Goal: Task Accomplishment & Management: Manage account settings

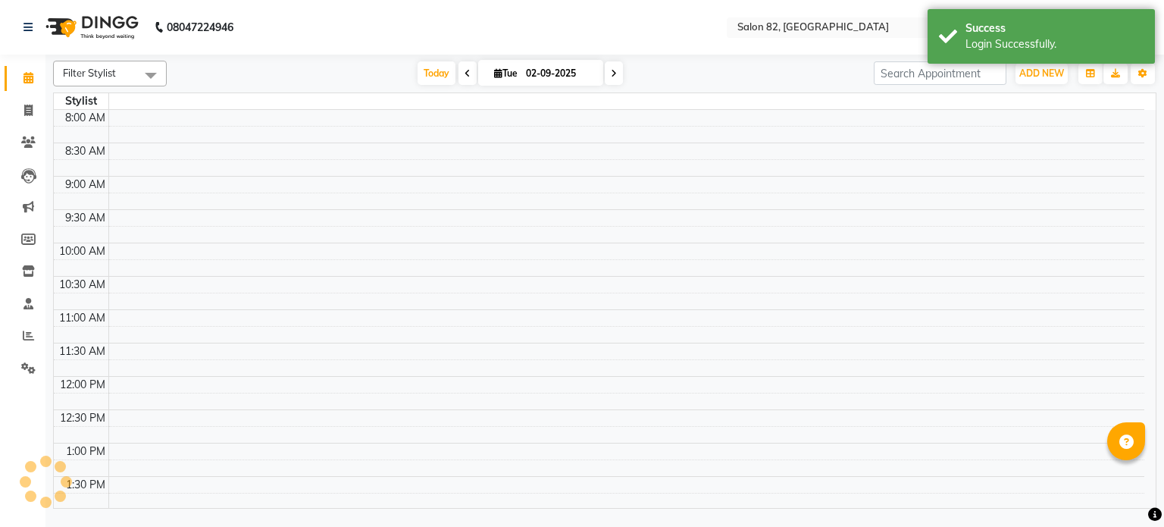
select select "en"
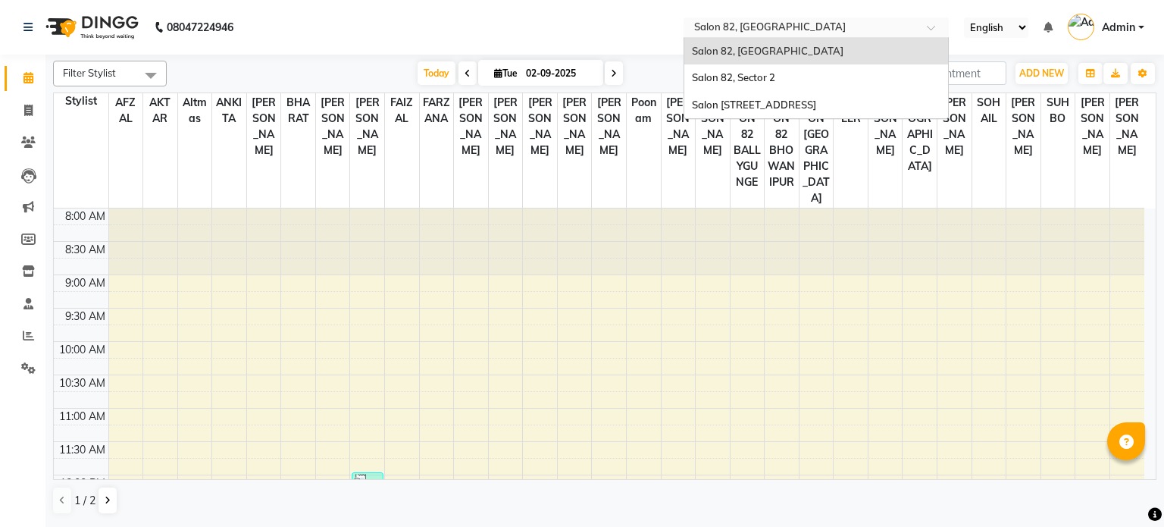
click at [794, 30] on input "text" at bounding box center [801, 28] width 220 height 15
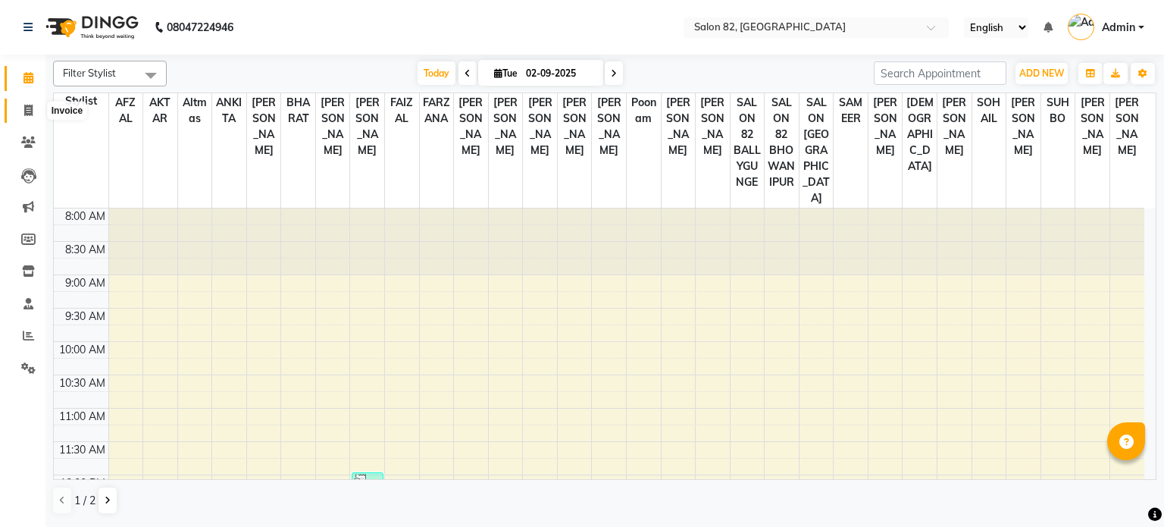
click at [16, 114] on span at bounding box center [28, 110] width 27 height 17
select select "service"
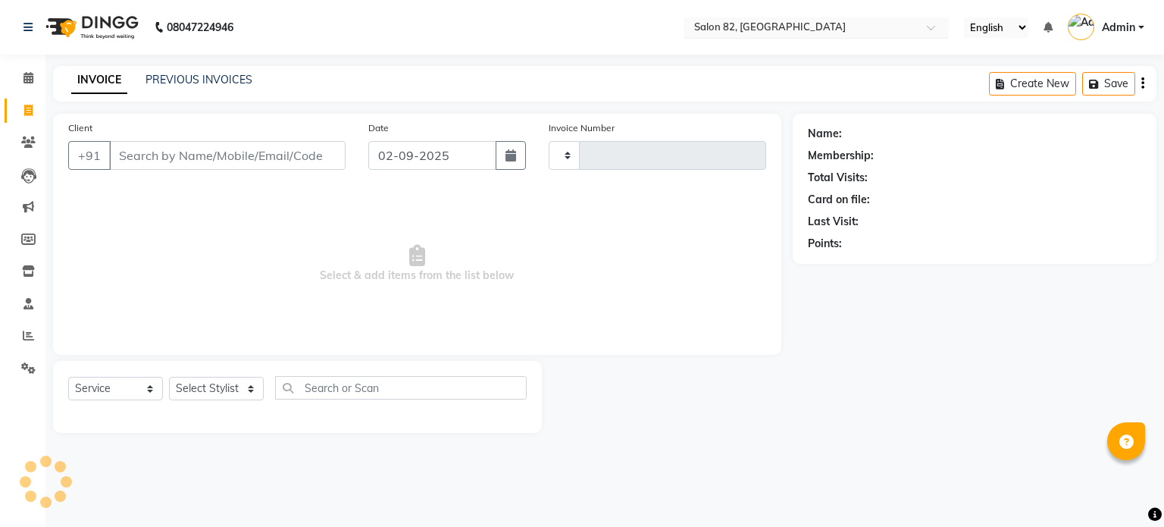
type input "0447"
select select "8702"
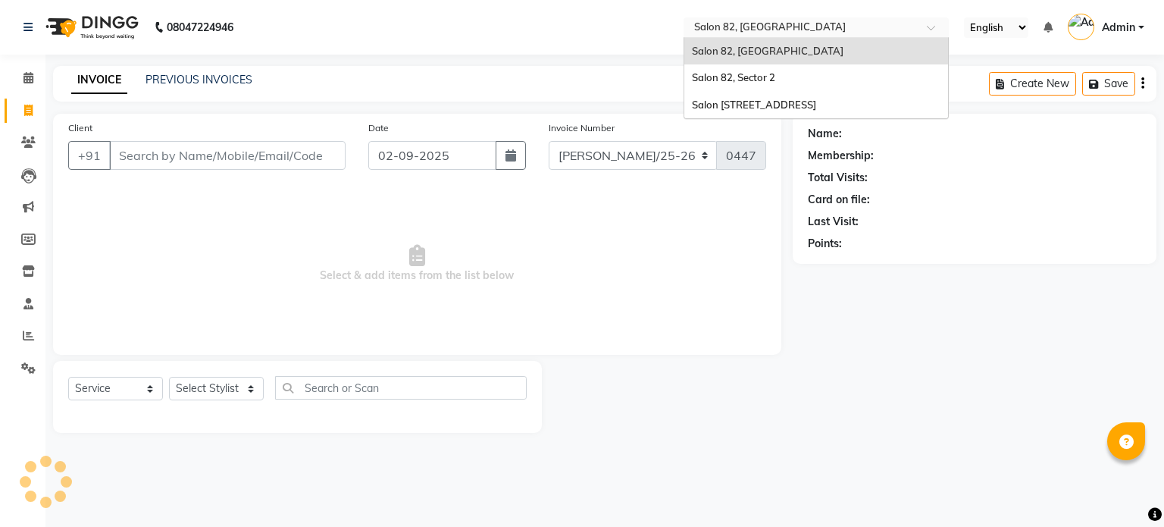
click at [752, 27] on input "text" at bounding box center [801, 28] width 220 height 15
click at [780, 78] on div "Salon 82, Sector 2" at bounding box center [816, 77] width 264 height 27
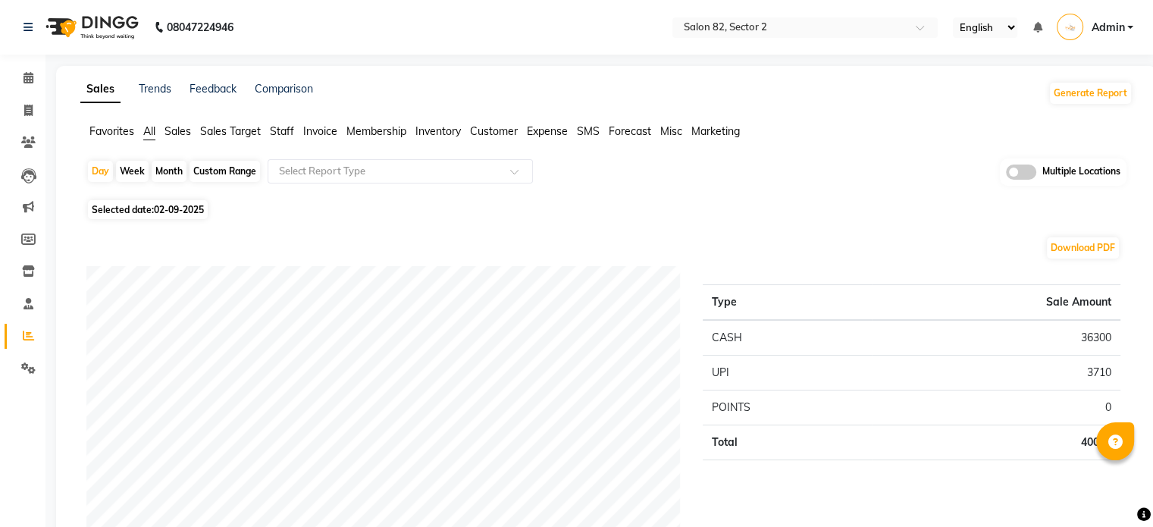
click at [207, 168] on div "Custom Range" at bounding box center [225, 171] width 70 height 21
select select "9"
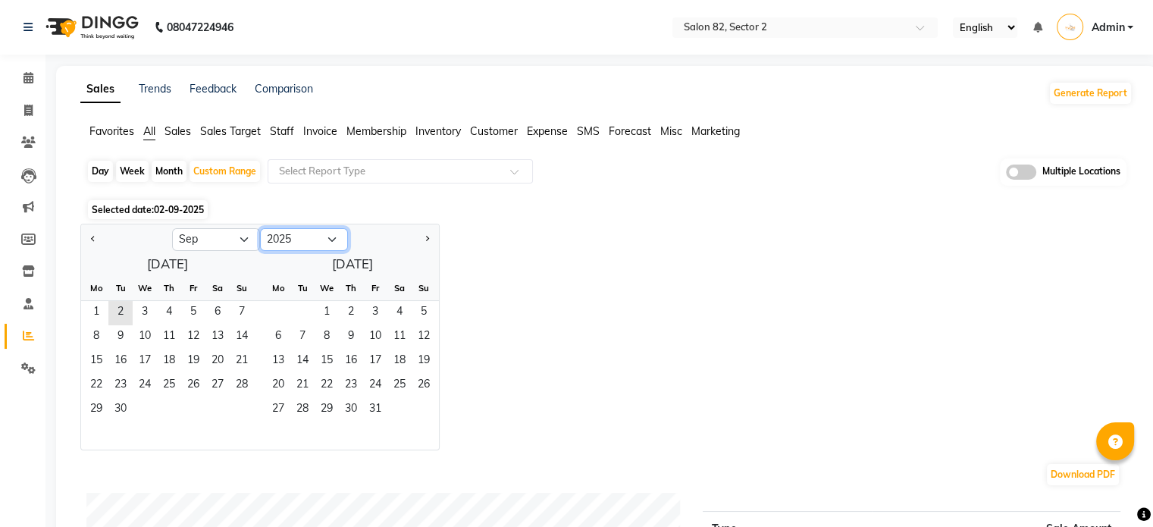
click at [327, 236] on select "2015 2016 2017 2018 2019 2020 2021 2022 2023 2024 2025 2026 2027 2028 2029 2030…" at bounding box center [304, 239] width 88 height 23
click at [260, 228] on select "2015 2016 2017 2018 2019 2020 2021 2022 2023 2024 2025 2026 2027 2028 2029 2030…" at bounding box center [304, 239] width 88 height 23
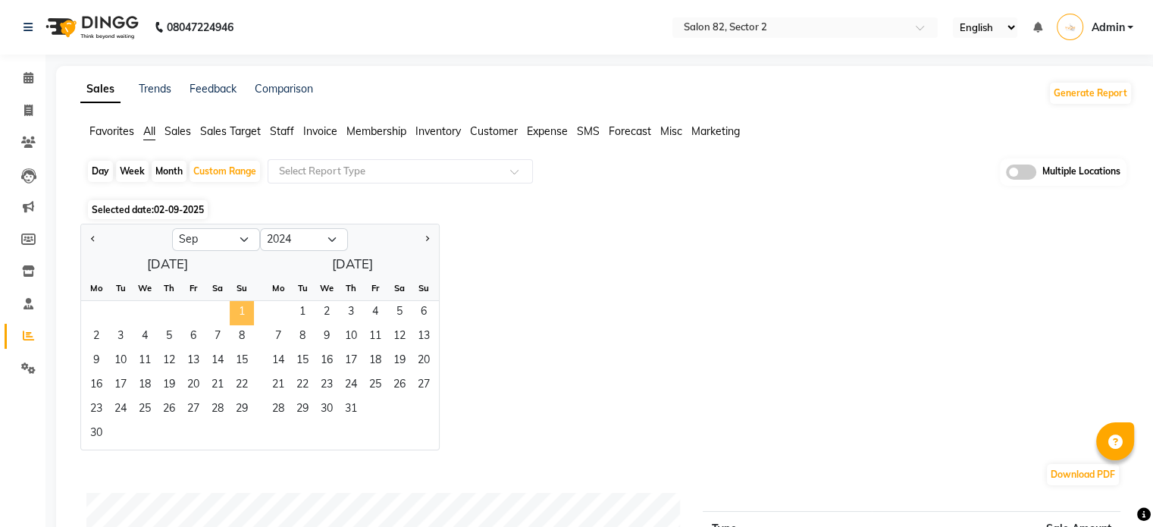
click at [240, 309] on span "1" at bounding box center [242, 313] width 24 height 24
click at [330, 239] on select "2014 2015 2016 2017 2018 2019 2020 2021 2022 2023 2024 2025 2026 2027 2028 2029…" at bounding box center [304, 239] width 88 height 23
select select "2025"
click at [260, 228] on select "2014 2015 2016 2017 2018 2019 2020 2021 2022 2023 2024 2025 2026 2027 2028 2029…" at bounding box center [304, 239] width 88 height 23
click at [89, 236] on button "Previous month" at bounding box center [93, 239] width 12 height 24
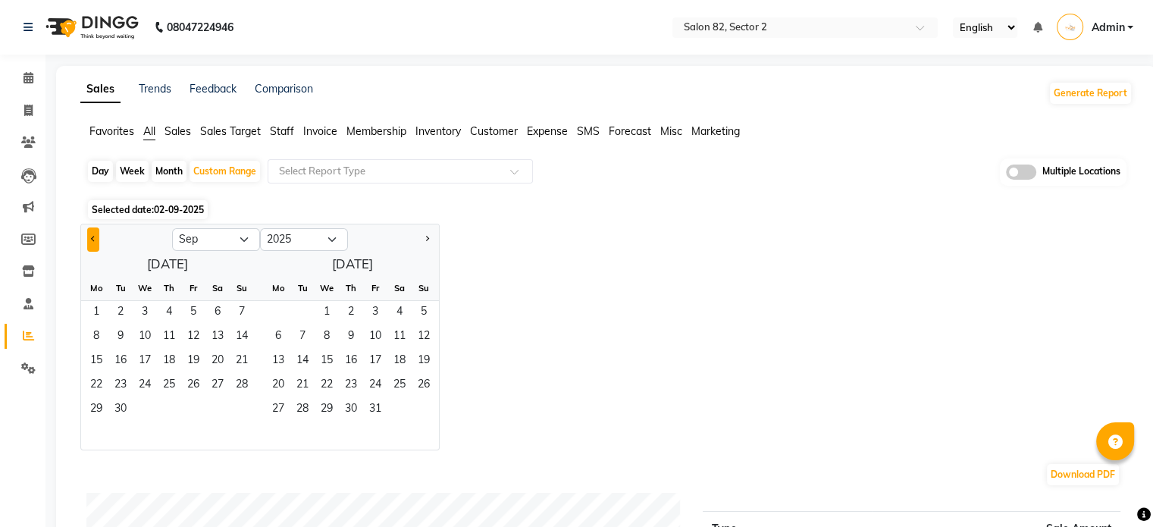
select select "8"
click at [236, 403] on span "31" at bounding box center [242, 410] width 24 height 24
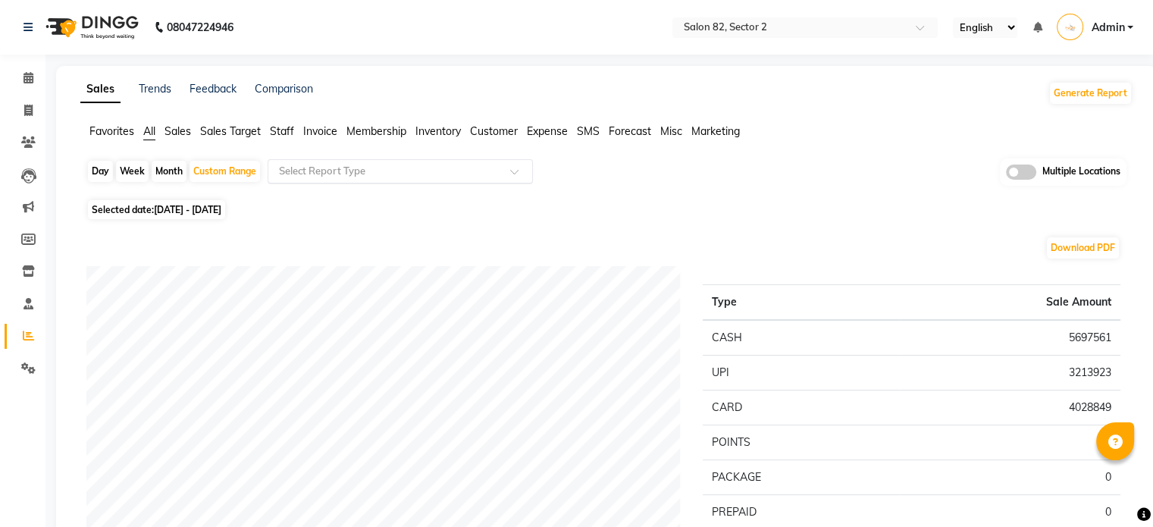
click at [418, 166] on input "text" at bounding box center [385, 171] width 218 height 15
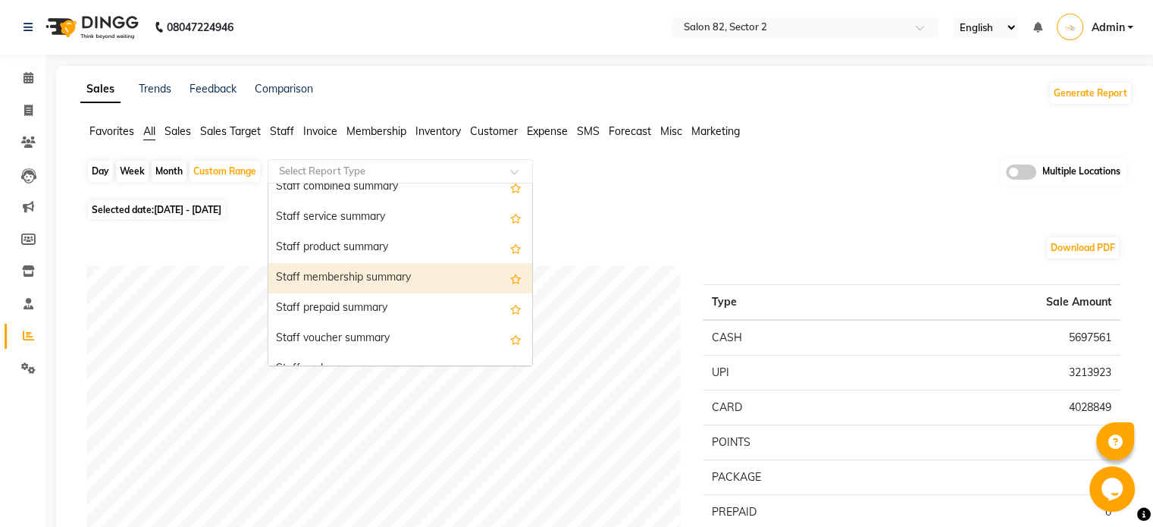
scroll to position [891, 0]
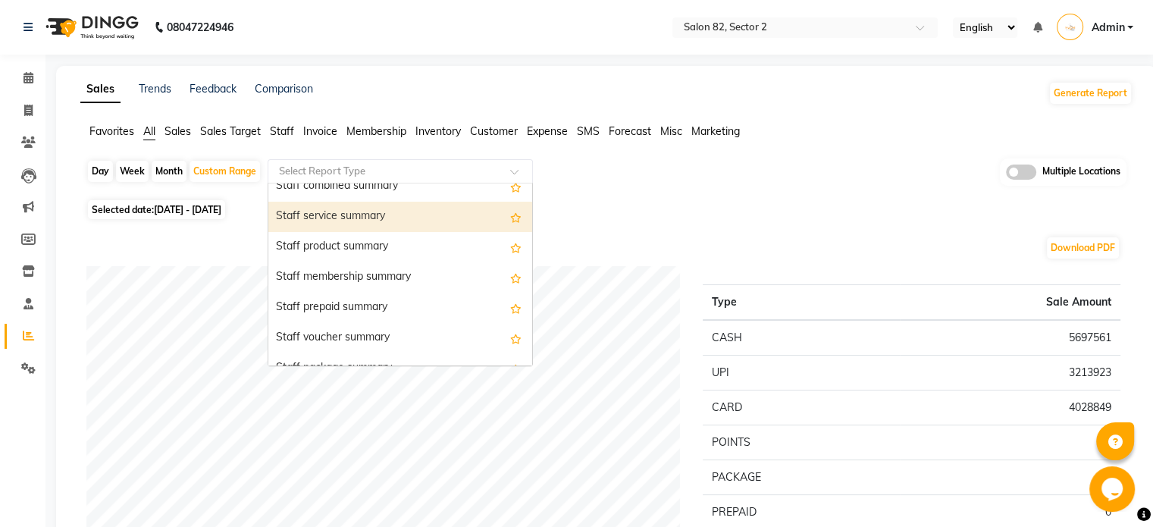
click at [406, 219] on div "Staff service summary" at bounding box center [400, 217] width 264 height 30
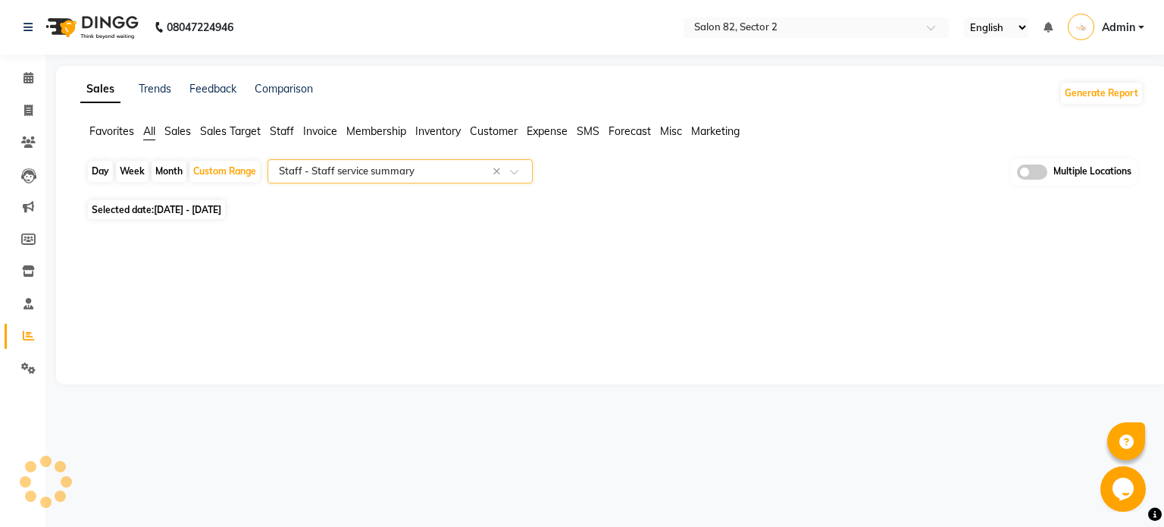
select select "full_report"
select select "csv"
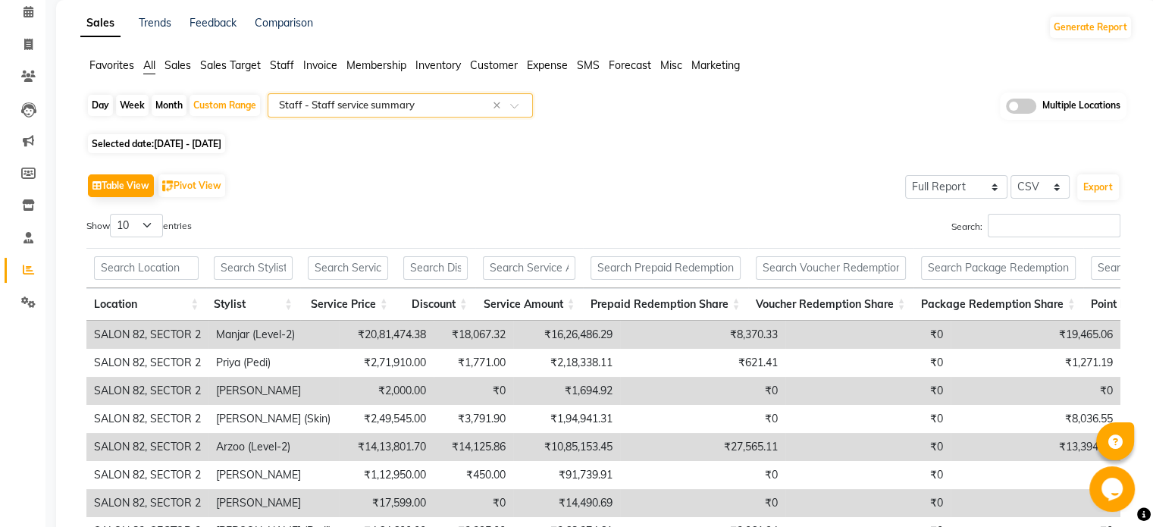
scroll to position [68, 0]
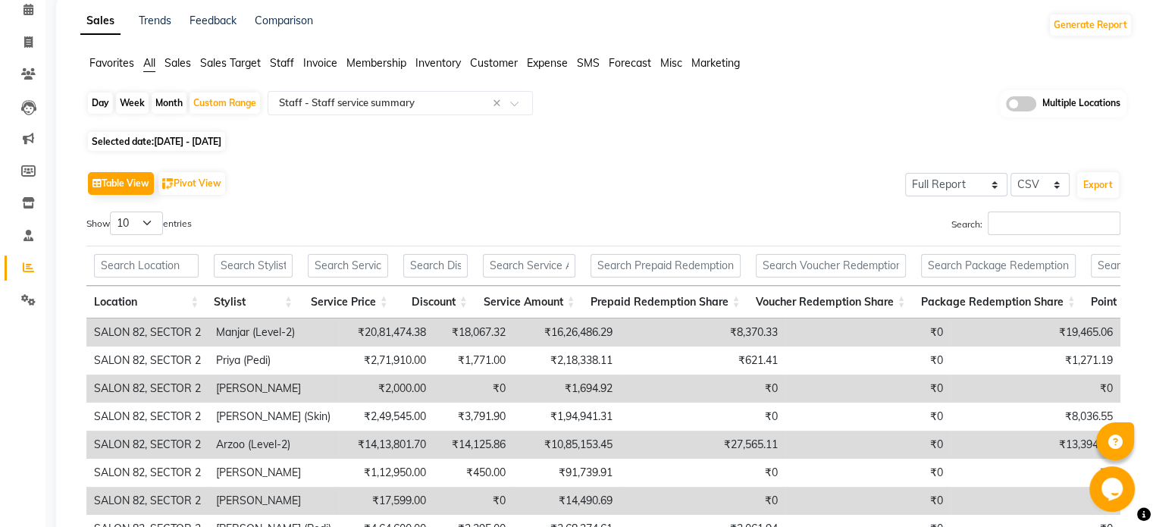
click at [221, 138] on span "01-09-2024 - 31-08-2025" at bounding box center [187, 141] width 67 height 11
select select "9"
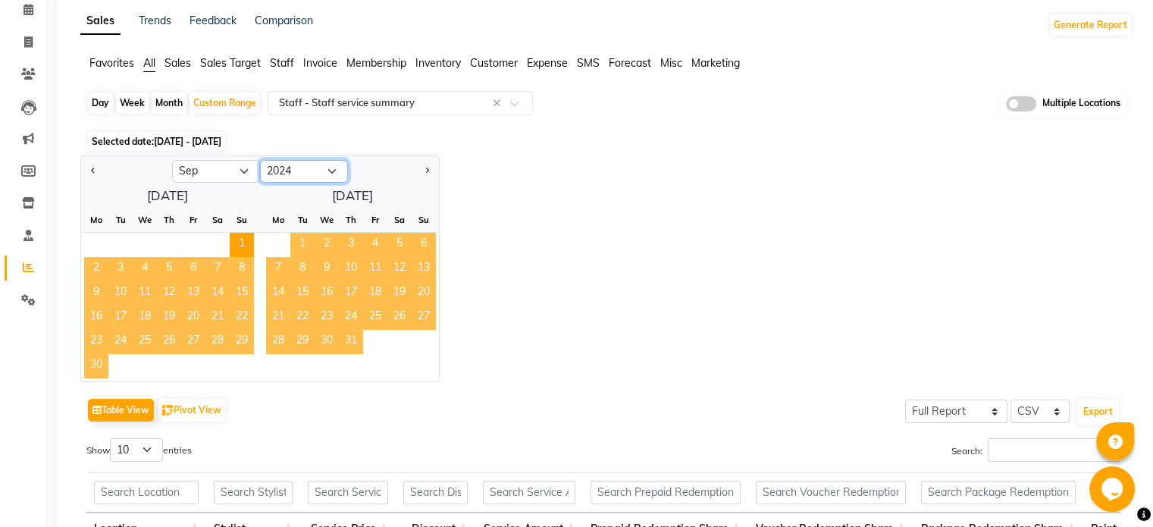
click at [330, 168] on select "2014 2015 2016 2017 2018 2019 2020 2021 2022 2023 2024 2025 2026 2027 2028 2029…" at bounding box center [304, 171] width 88 height 23
click at [535, 251] on div "Jan Feb Mar Apr May Jun Jul Aug Sep Oct Nov Dec 2014 2015 2016 2017 2018 2019 2…" at bounding box center [606, 268] width 1052 height 227
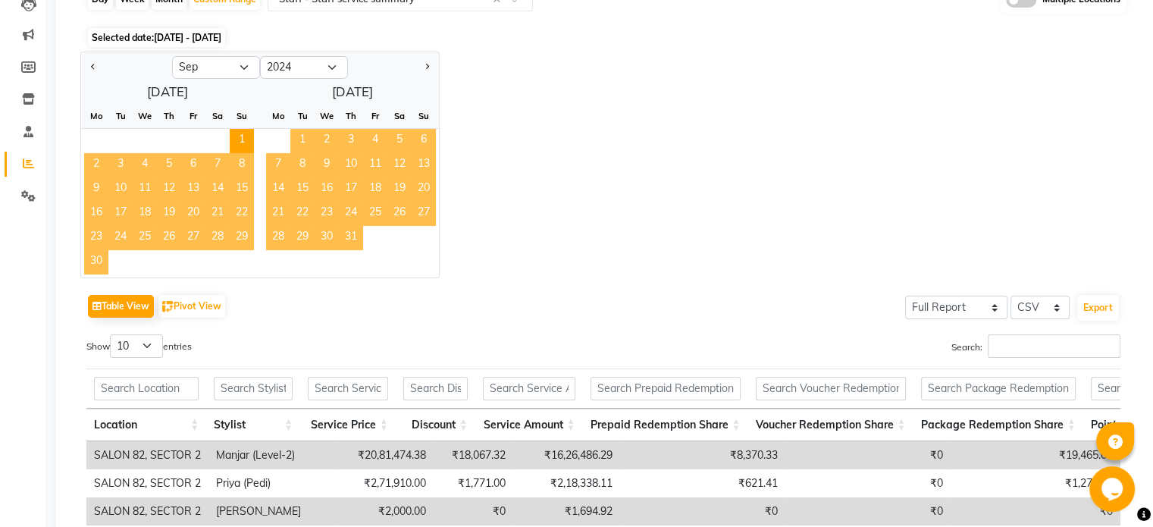
scroll to position [171, 0]
click at [331, 65] on select "2014 2015 2016 2017 2018 2019 2020 2021 2022 2023 2024 2025 2026 2027 2028 2029…" at bounding box center [304, 68] width 88 height 23
click at [260, 57] on select "2014 2015 2016 2017 2018 2019 2020 2021 2022 2023 2024 2025 2026 2027 2028 2029…" at bounding box center [304, 68] width 88 height 23
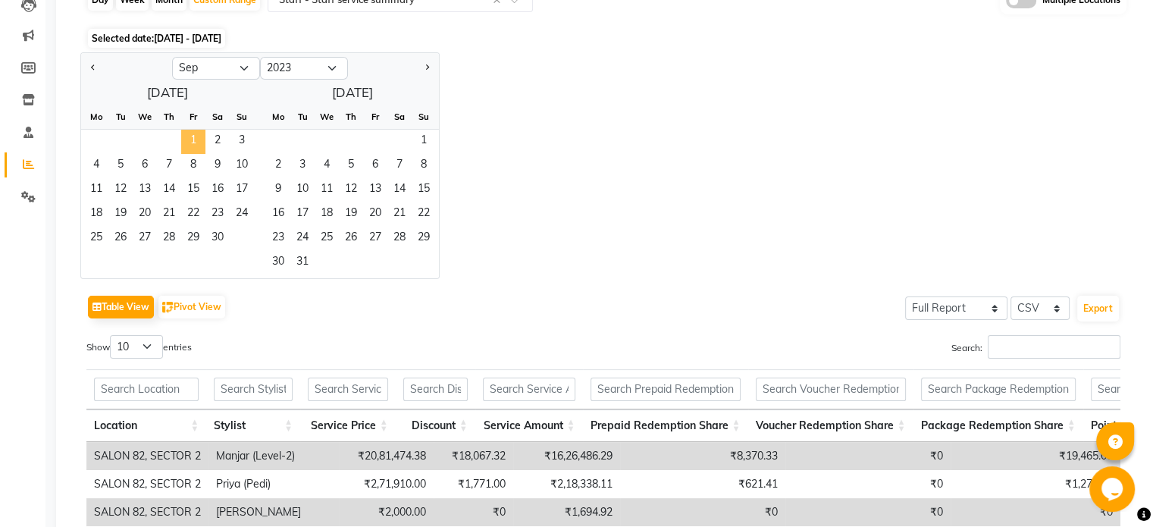
click at [197, 130] on span "1" at bounding box center [193, 142] width 24 height 24
click at [328, 67] on select "2013 2014 2015 2016 2017 2018 2019 2020 2021 2022 2023 2024 2025 2026 2027 2028…" at bounding box center [304, 68] width 88 height 23
select select "2024"
click at [260, 57] on select "2013 2014 2015 2016 2017 2018 2019 2020 2021 2022 2023 2024 2025 2026 2027 2028…" at bounding box center [304, 68] width 88 height 23
click at [94, 67] on span "Previous month" at bounding box center [93, 66] width 5 height 5
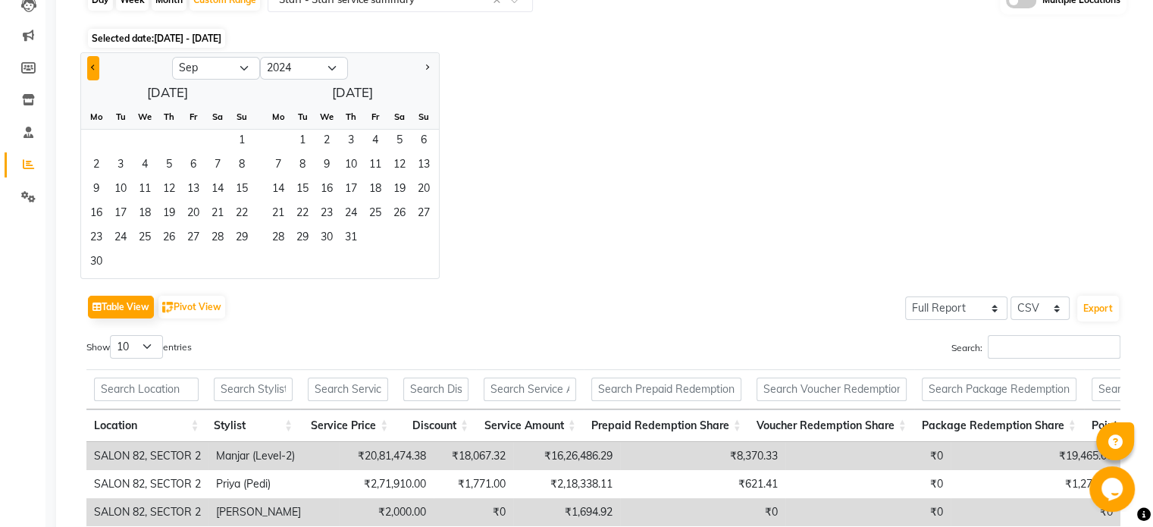
select select "8"
click at [227, 231] on span "31" at bounding box center [217, 239] width 24 height 24
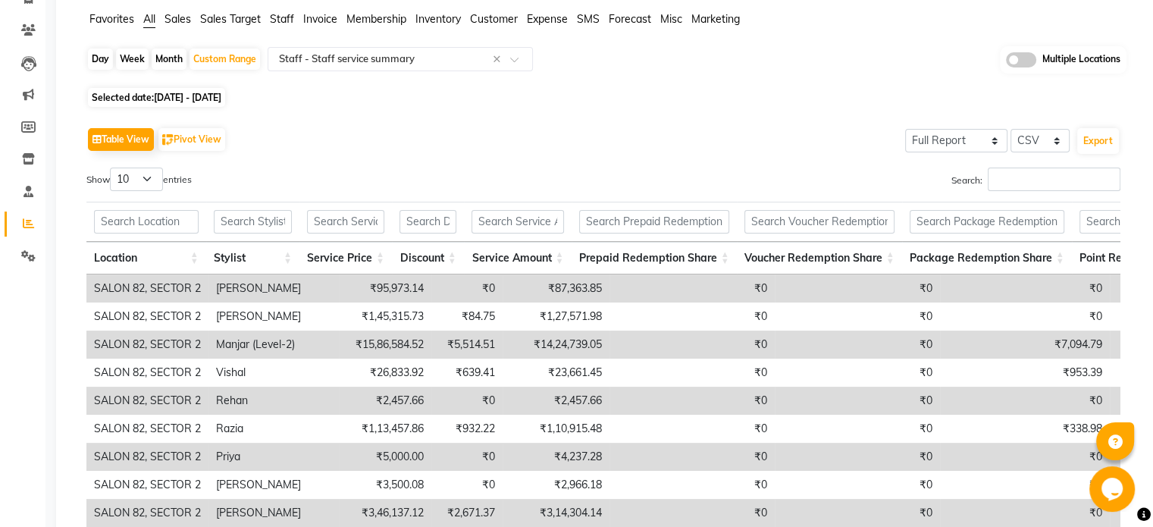
scroll to position [0, 0]
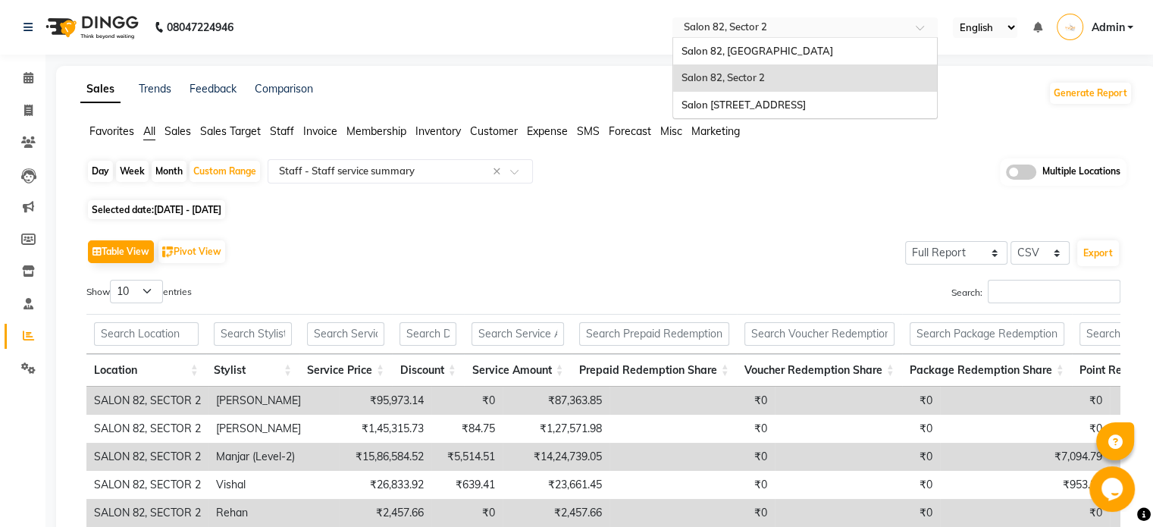
click at [757, 27] on input "text" at bounding box center [790, 28] width 220 height 15
click at [766, 54] on span "Salon 82, Ballygunge" at bounding box center [757, 51] width 152 height 12
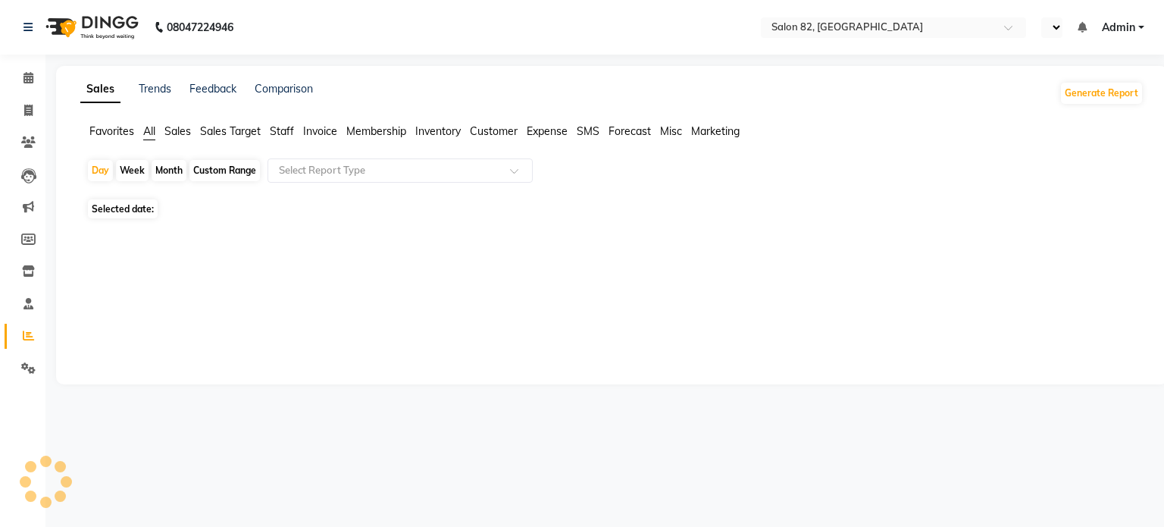
select select "en"
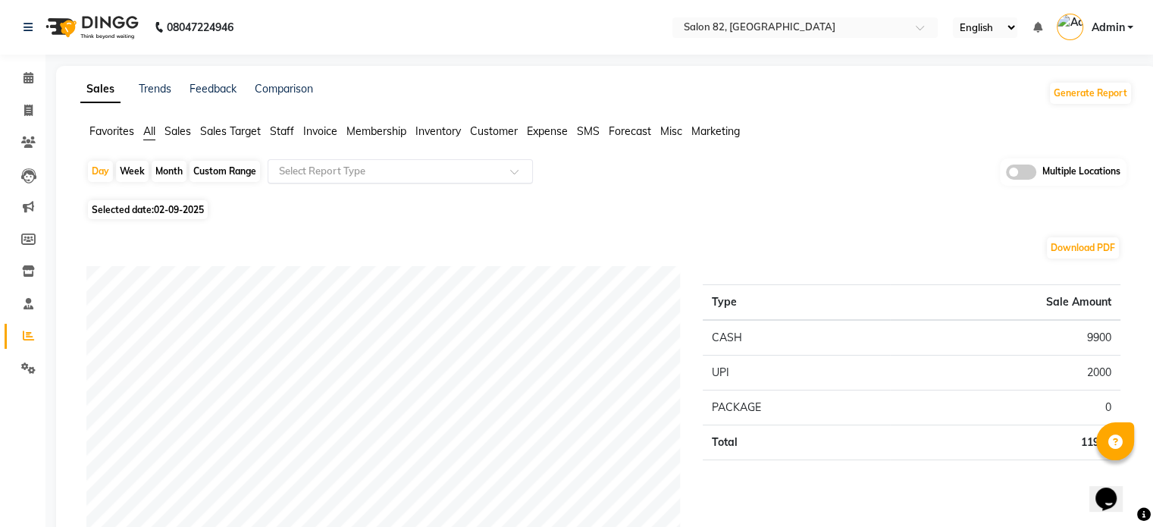
click at [303, 169] on input "text" at bounding box center [385, 171] width 218 height 15
click at [36, 108] on span at bounding box center [28, 110] width 27 height 17
select select "service"
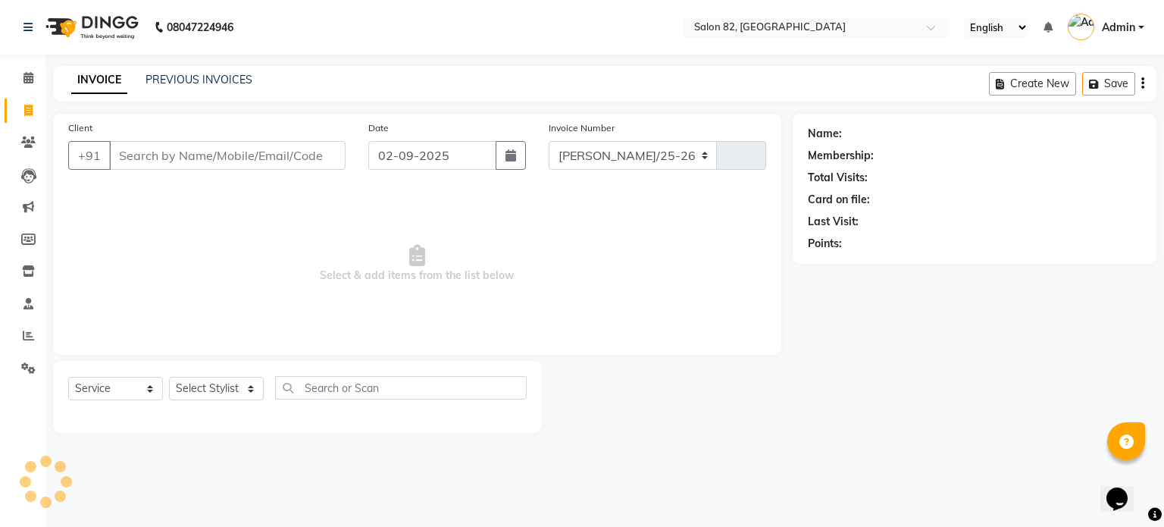
select select "8702"
type input "0447"
click at [227, 78] on link "PREVIOUS INVOICES" at bounding box center [199, 80] width 107 height 14
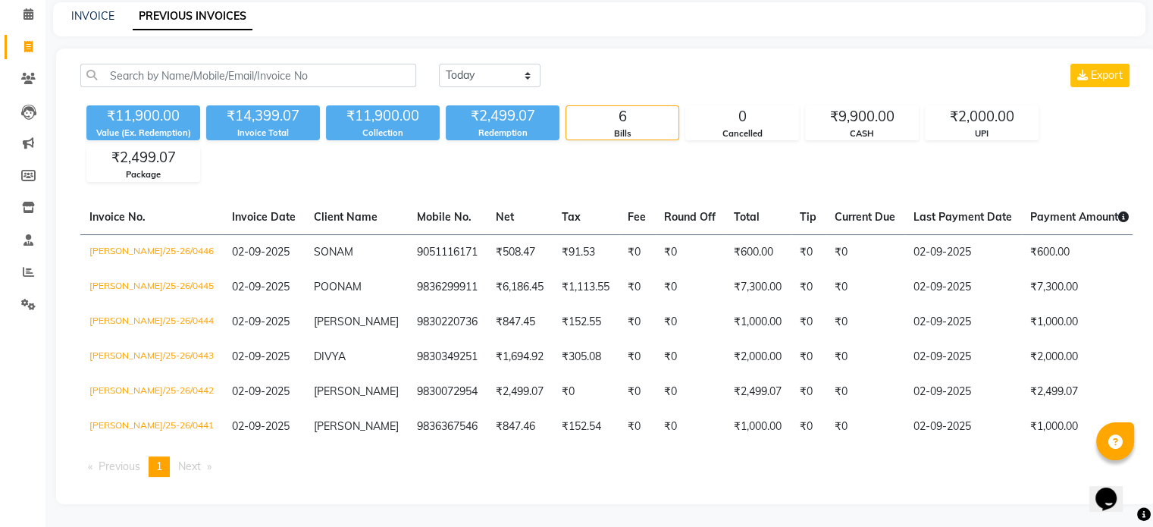
scroll to position [90, 0]
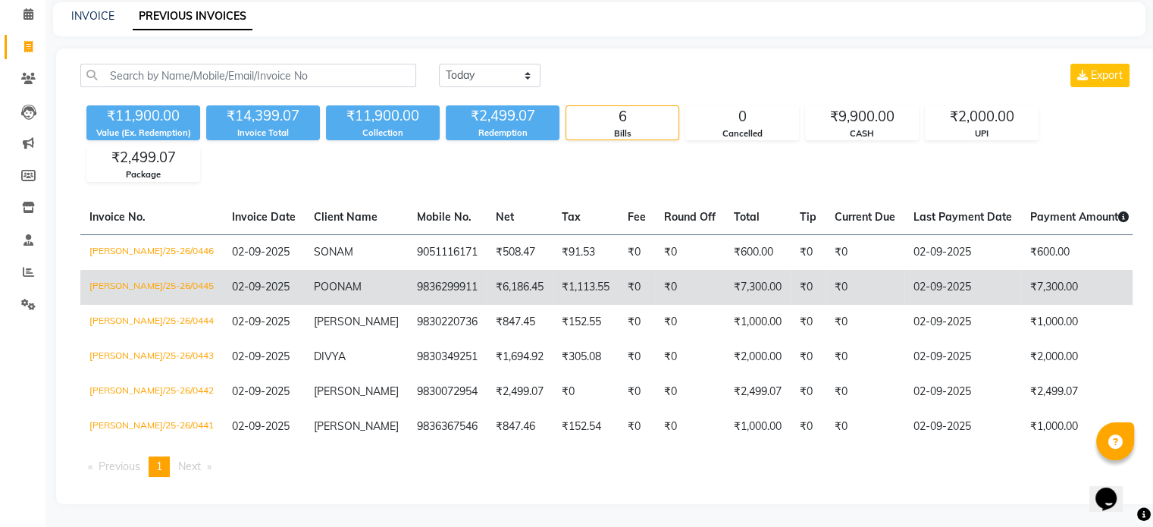
click at [655, 271] on td "₹0" at bounding box center [690, 287] width 70 height 35
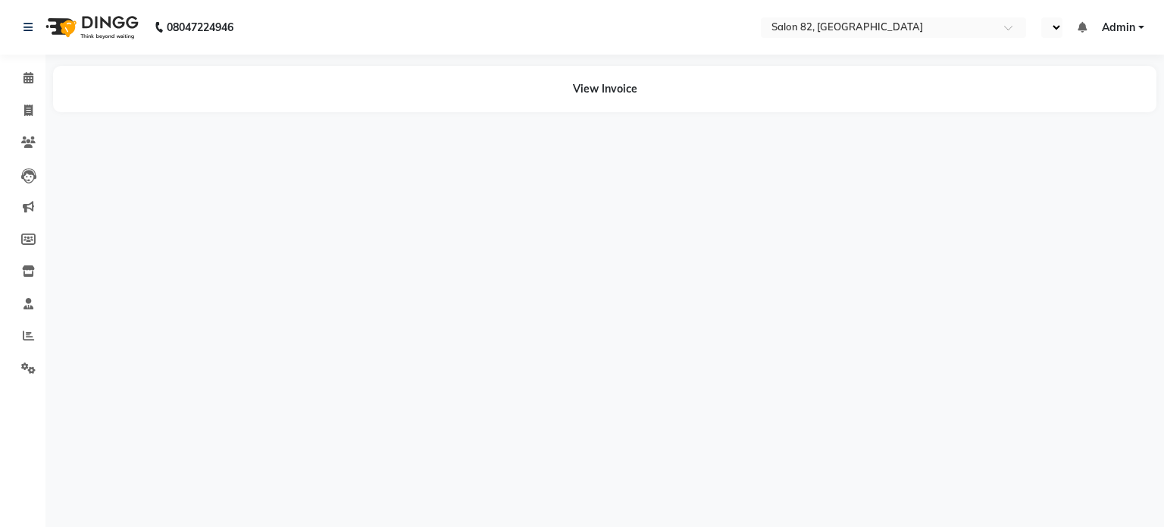
select select "en"
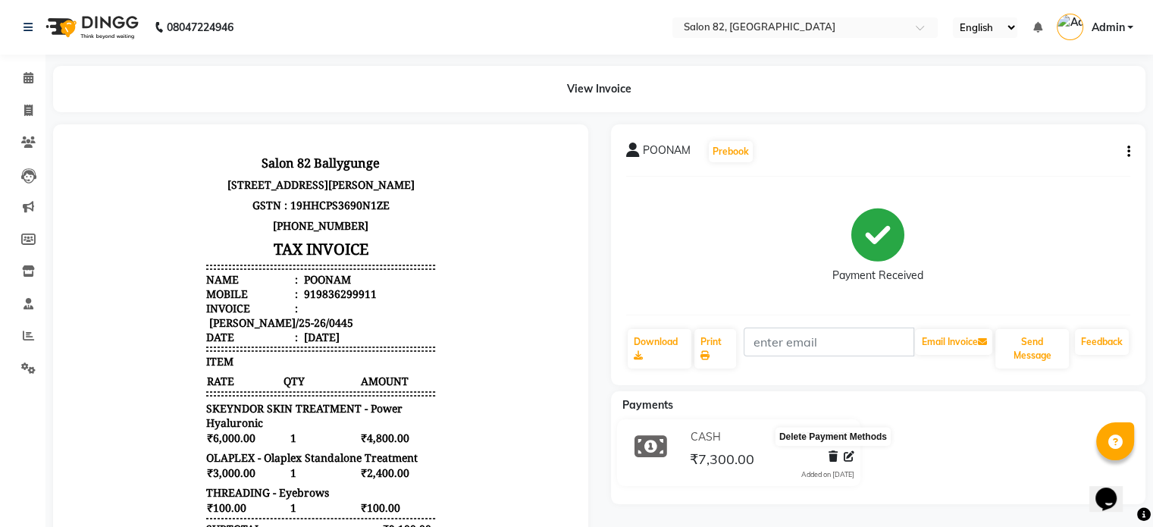
click at [833, 457] on icon at bounding box center [832, 456] width 9 height 11
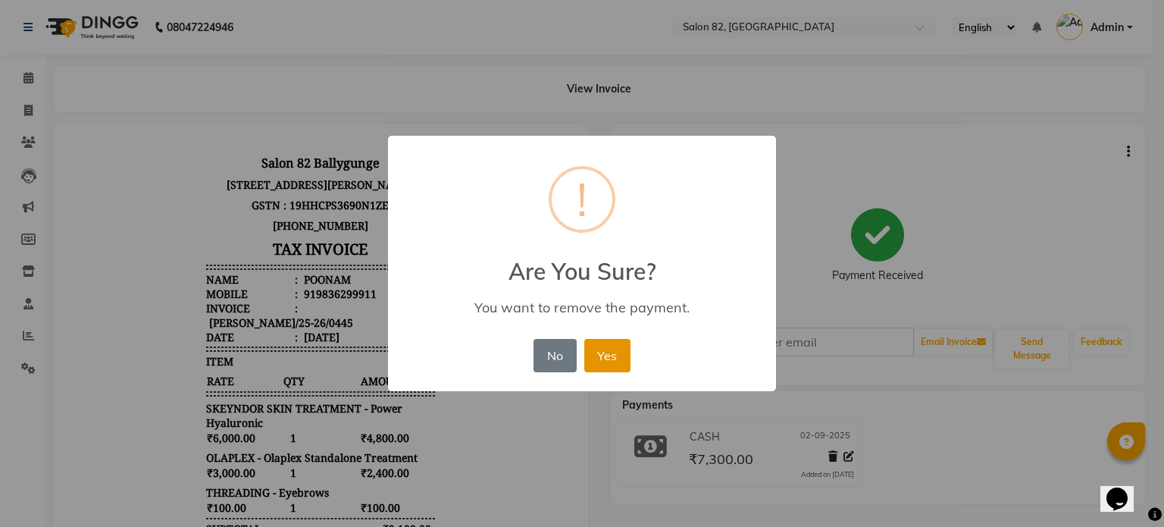
click at [606, 358] on button "Yes" at bounding box center [607, 355] width 46 height 33
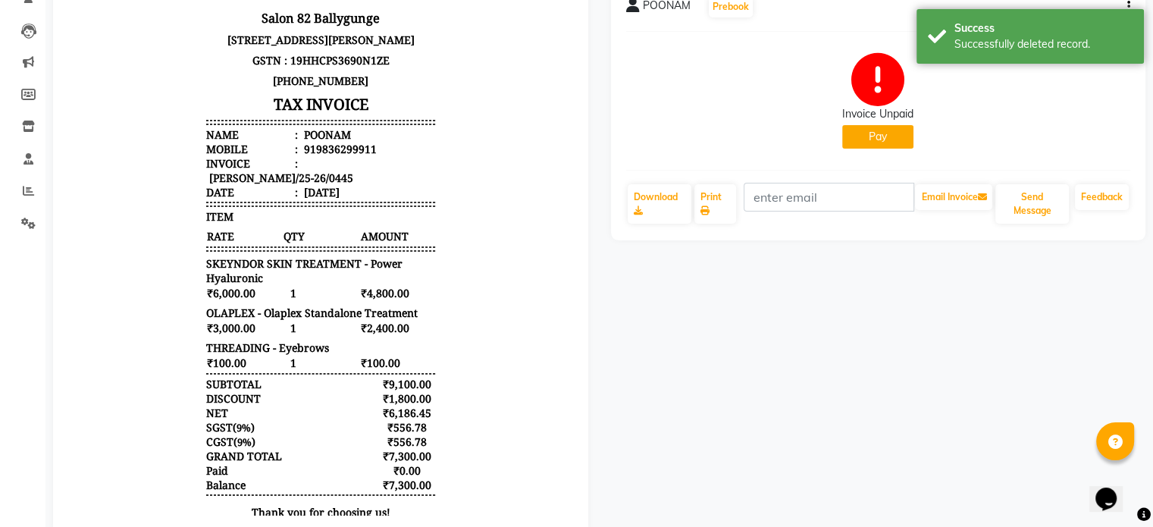
scroll to position [161, 0]
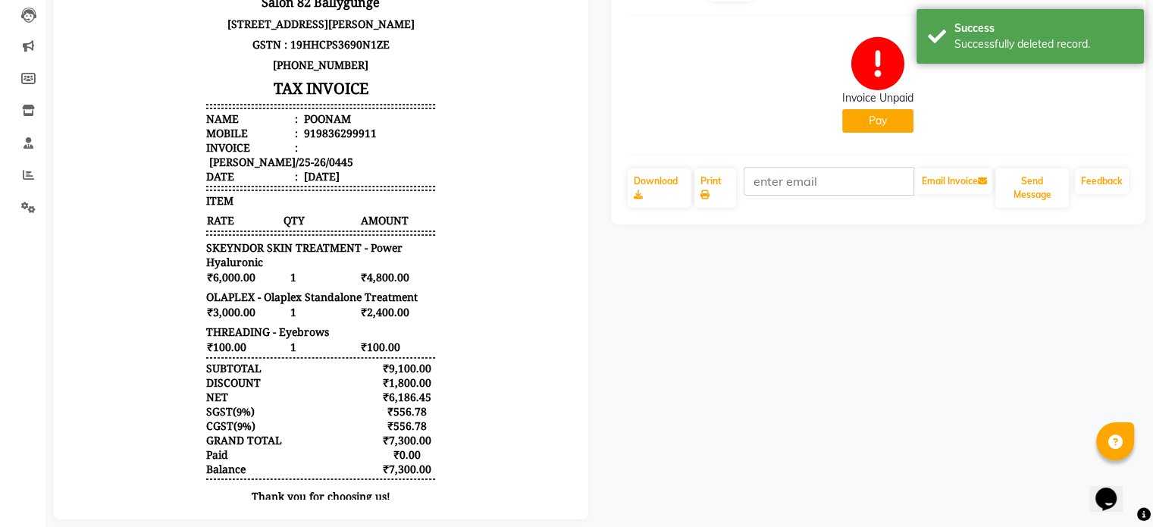
click at [873, 127] on button "Pay" at bounding box center [877, 120] width 71 height 23
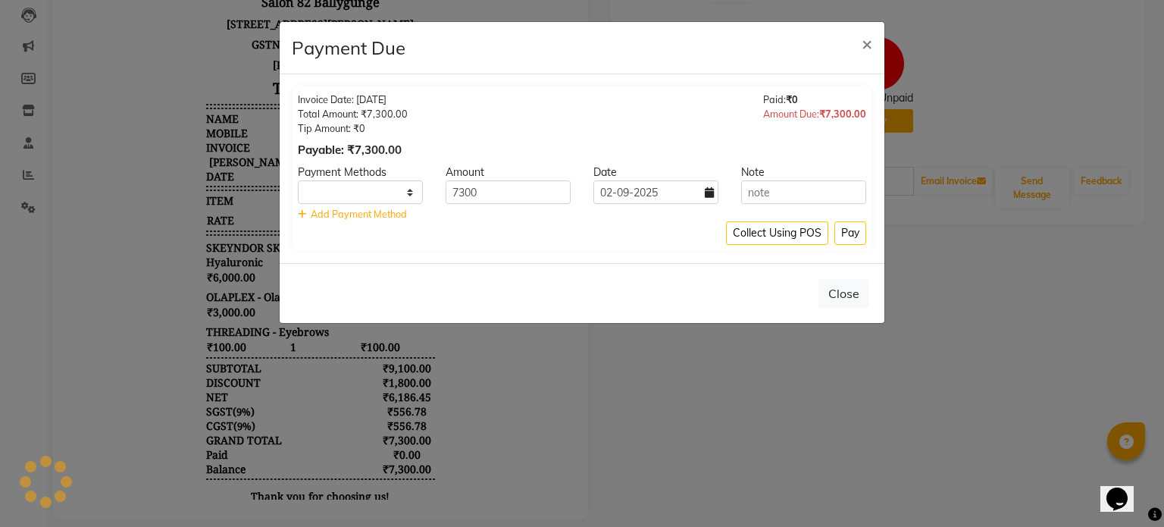
select select "1"
click at [475, 192] on input "7300" at bounding box center [508, 191] width 125 height 23
type input "7"
type input "4000"
click at [847, 233] on button "Pay" at bounding box center [851, 232] width 32 height 23
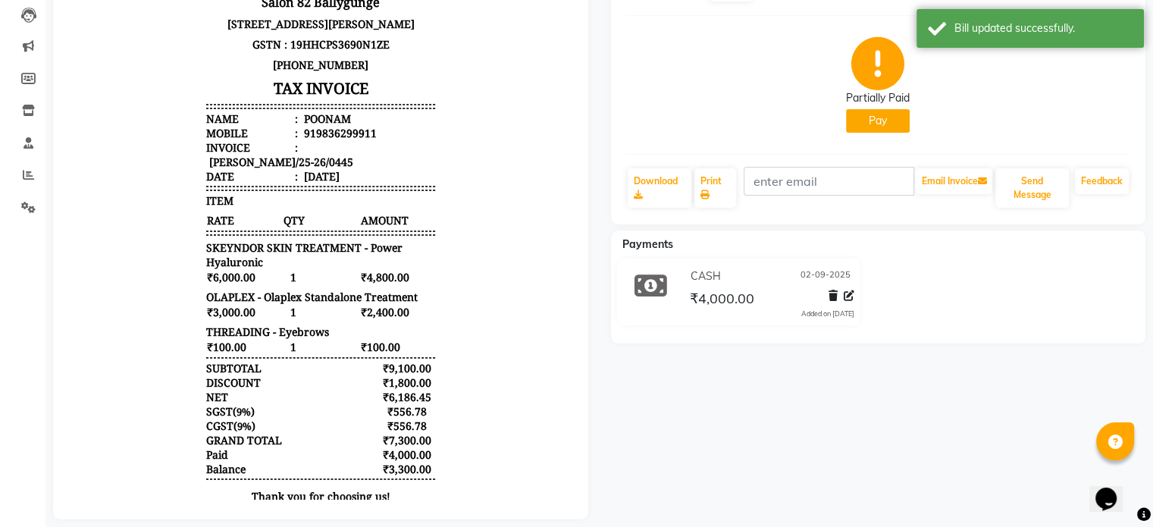
click at [891, 116] on button "Pay" at bounding box center [878, 120] width 64 height 23
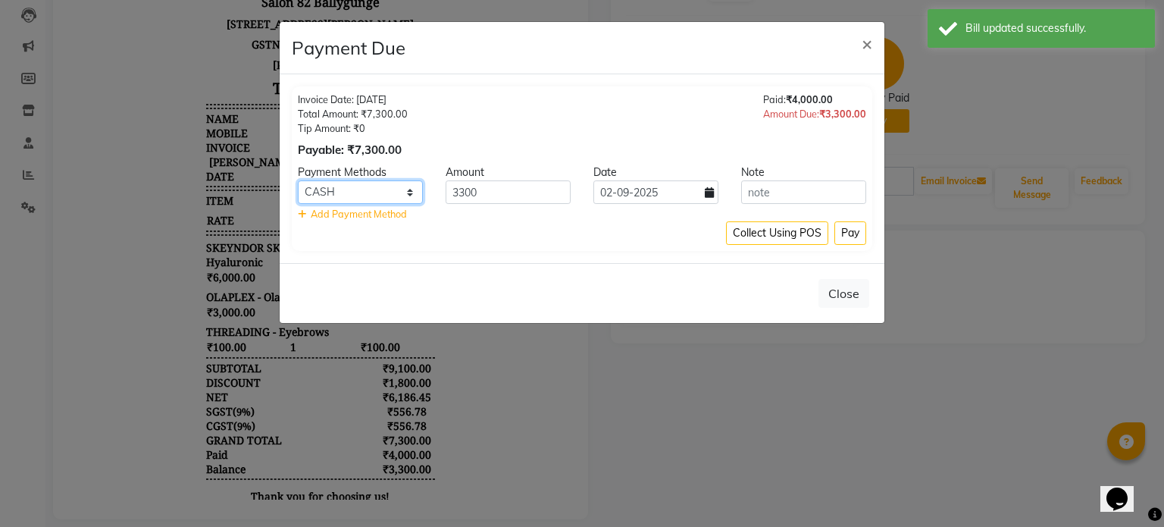
click at [412, 192] on select "UPI CASH CARD" at bounding box center [360, 191] width 125 height 23
select select "2"
click at [298, 180] on select "UPI CASH CARD" at bounding box center [360, 191] width 125 height 23
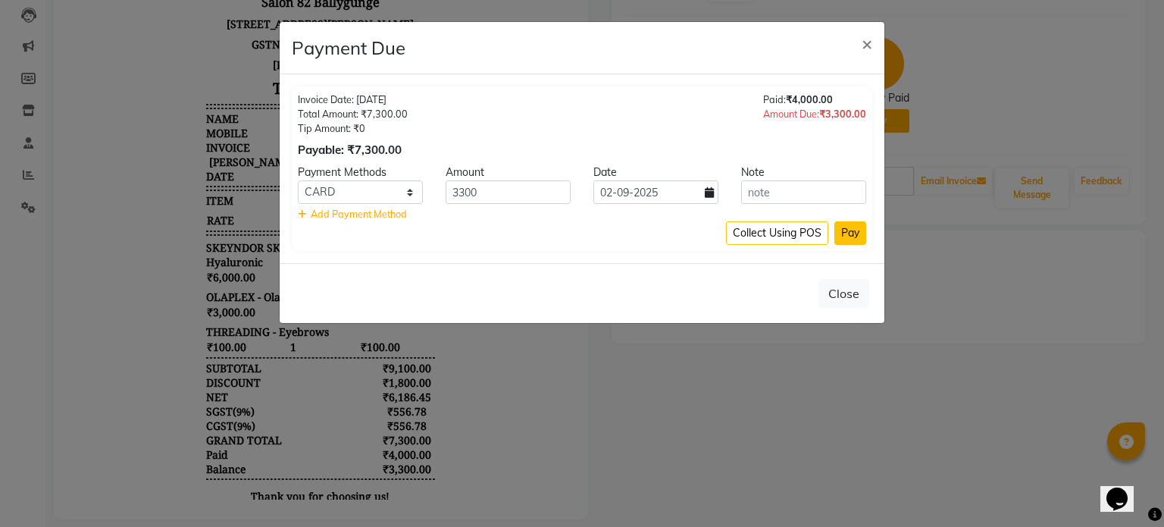
click at [850, 224] on button "Pay" at bounding box center [851, 232] width 32 height 23
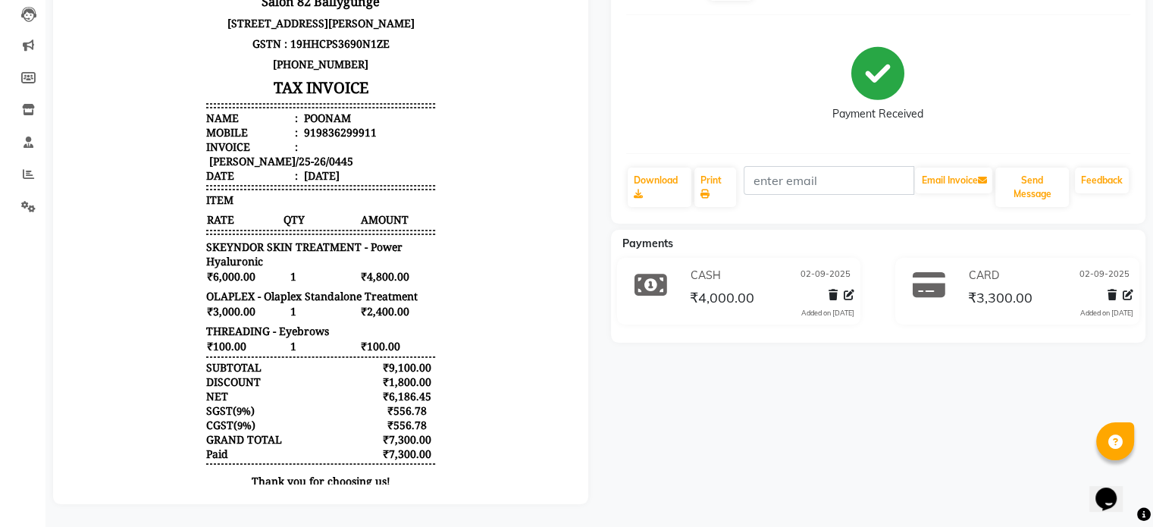
scroll to position [0, 0]
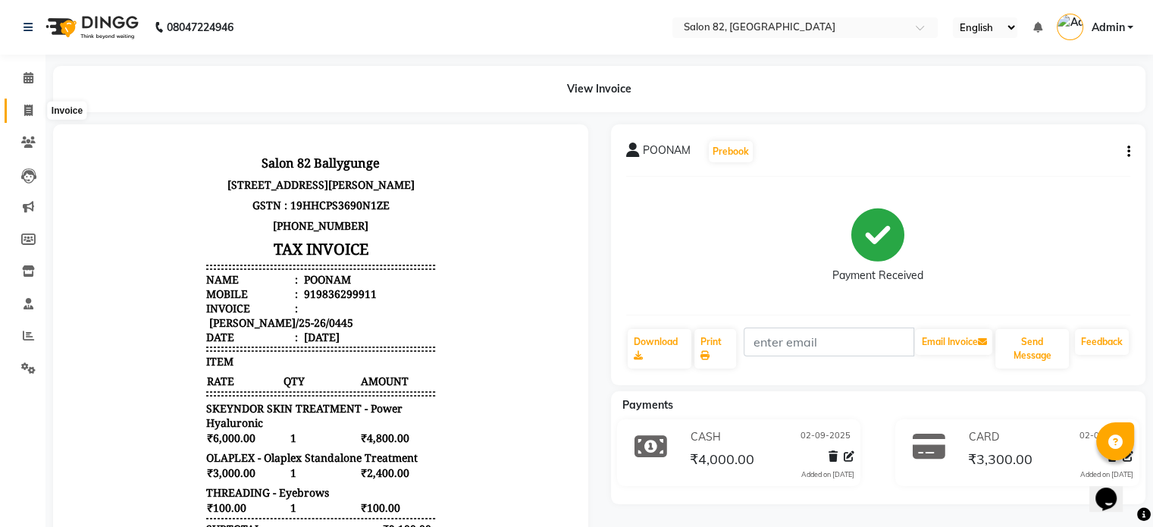
click at [36, 110] on span at bounding box center [28, 110] width 27 height 17
select select "service"
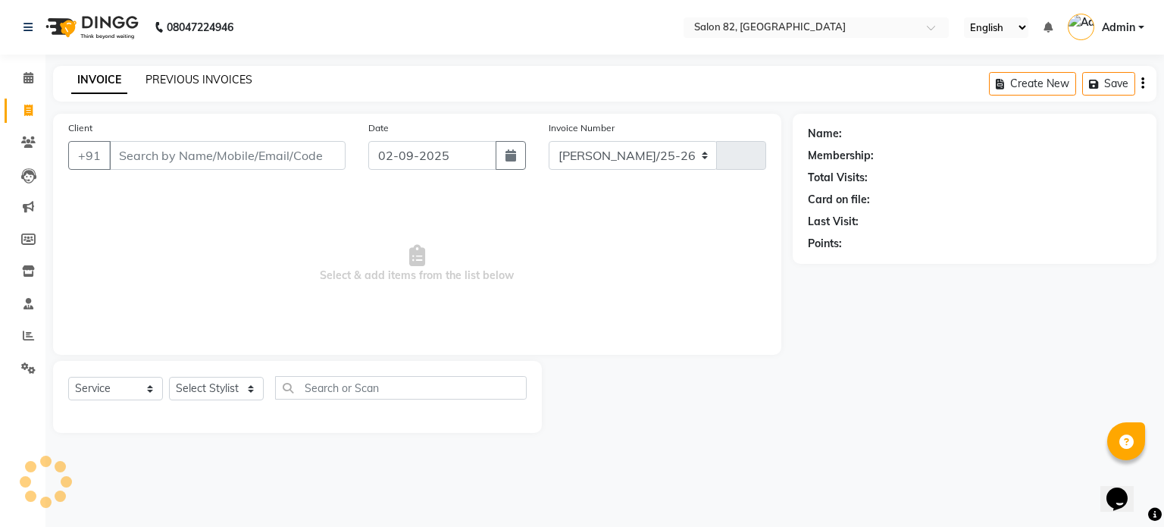
select select "8702"
type input "0447"
click at [203, 81] on link "PREVIOUS INVOICES" at bounding box center [199, 80] width 107 height 14
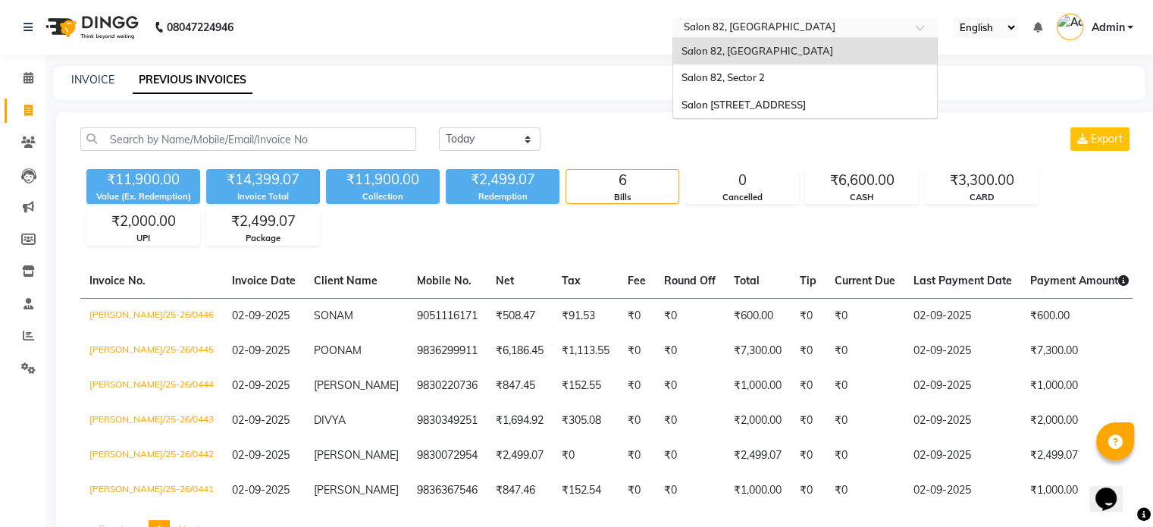
click at [762, 29] on input "text" at bounding box center [790, 28] width 220 height 15
click at [743, 109] on span "Salon [STREET_ADDRESS]" at bounding box center [743, 105] width 124 height 12
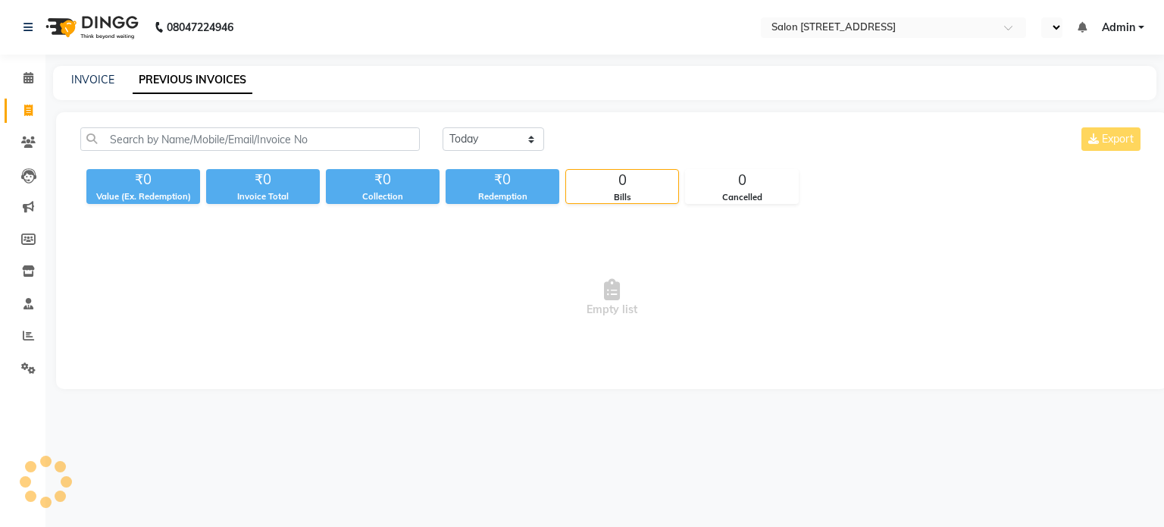
select select "en"
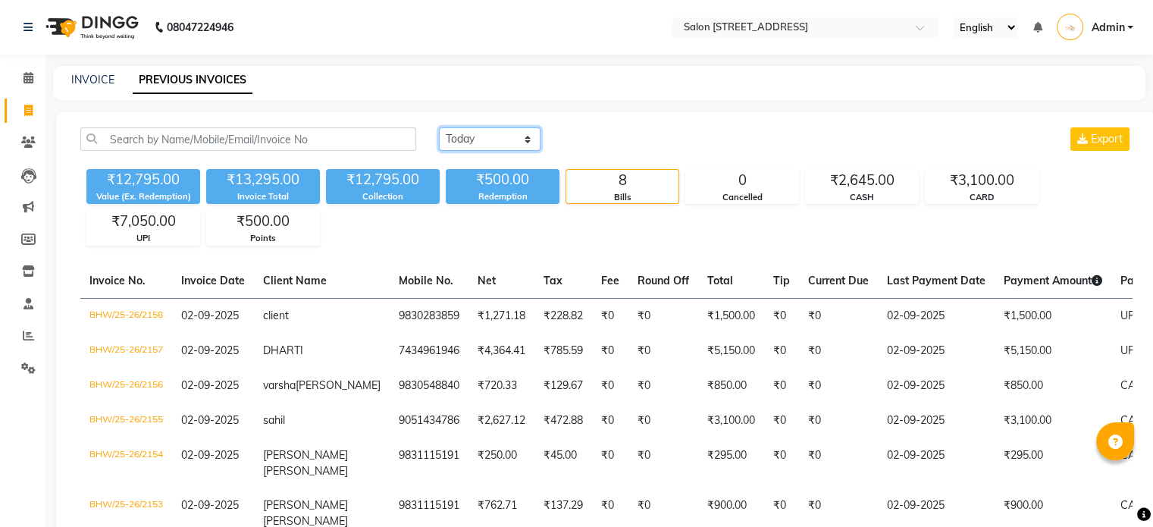
click at [495, 136] on select "Today Yesterday Custom Range" at bounding box center [490, 138] width 102 height 23
select select "range"
click at [439, 127] on select "Today Yesterday Custom Range" at bounding box center [490, 138] width 102 height 23
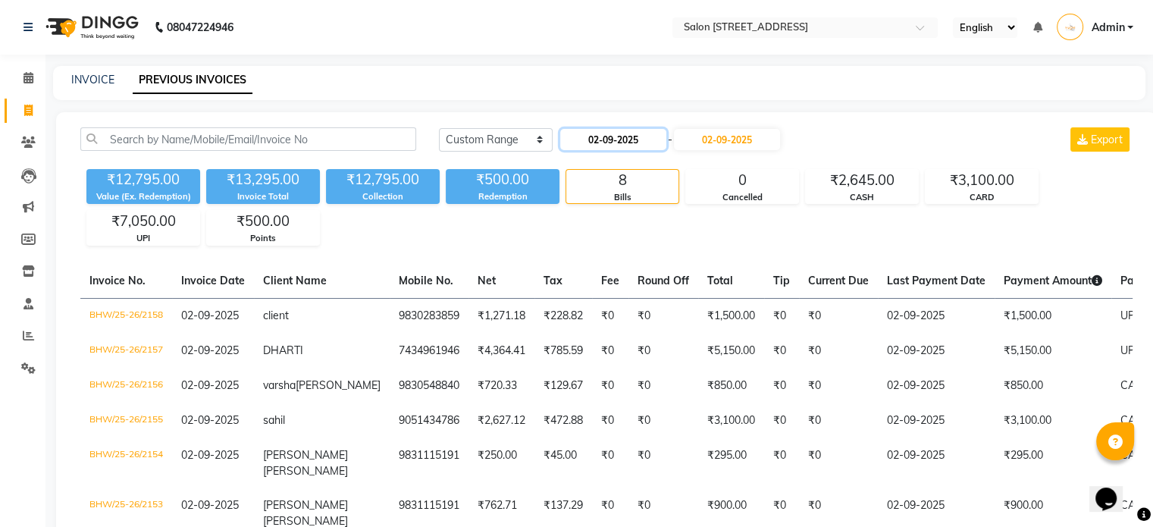
click at [637, 131] on input "02-09-2025" at bounding box center [613, 139] width 106 height 21
select select "9"
select select "2025"
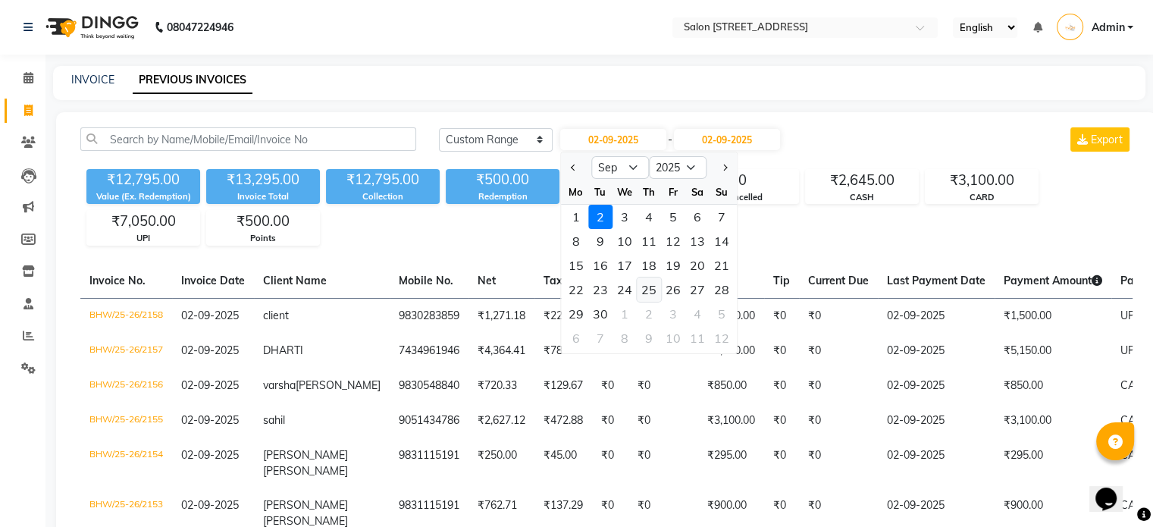
click at [650, 285] on div "25" at bounding box center [649, 289] width 24 height 24
type input "25-09-2025"
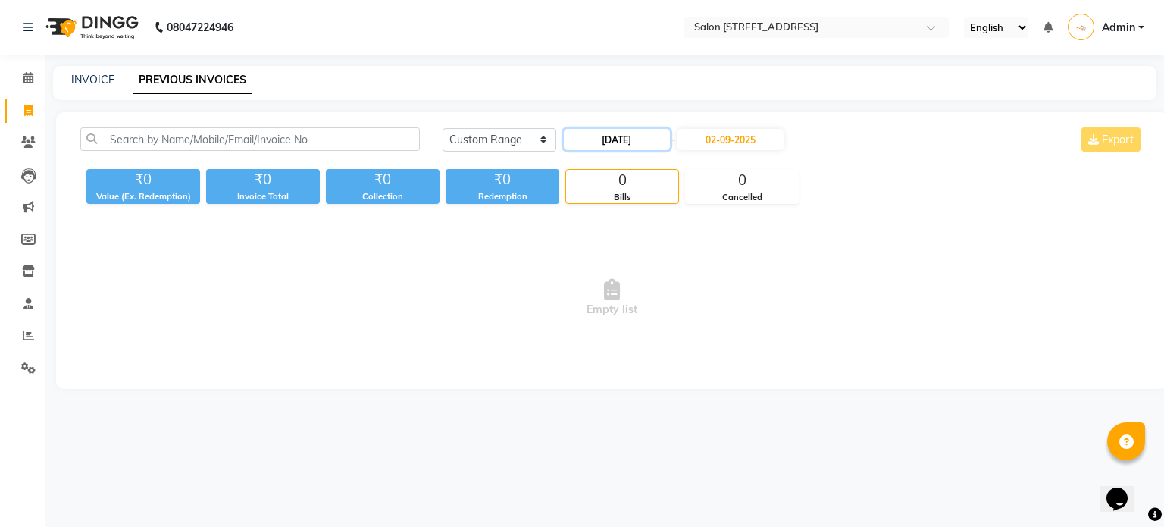
click at [639, 139] on input "25-09-2025" at bounding box center [617, 139] width 106 height 21
select select "9"
select select "2025"
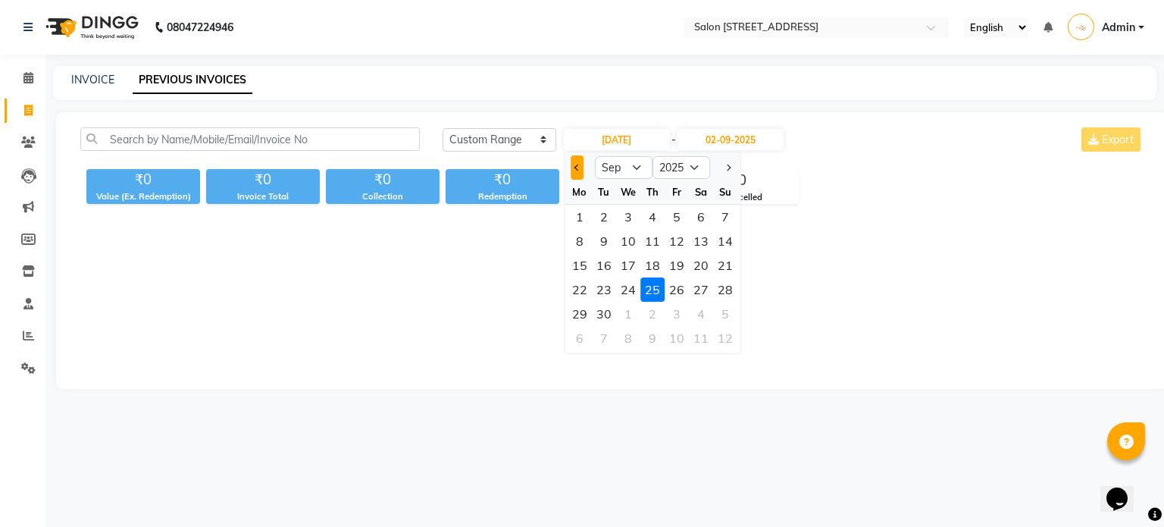
click at [576, 165] on span "Previous month" at bounding box center [578, 167] width 6 height 6
select select "8"
click at [583, 313] on div "25" at bounding box center [580, 314] width 24 height 24
type input "25-08-2025"
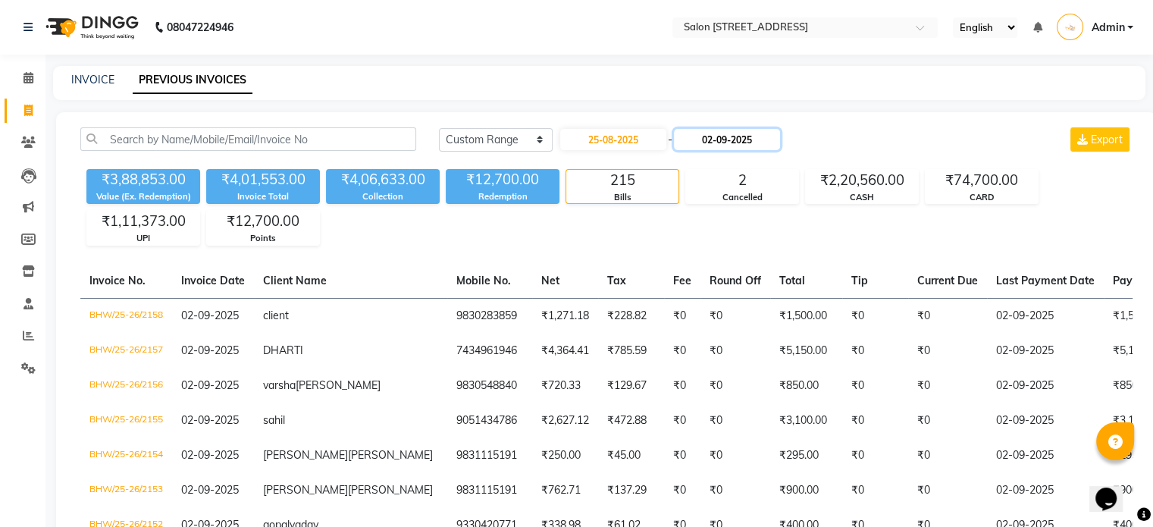
click at [740, 139] on input "02-09-2025" at bounding box center [727, 139] width 106 height 21
select select "9"
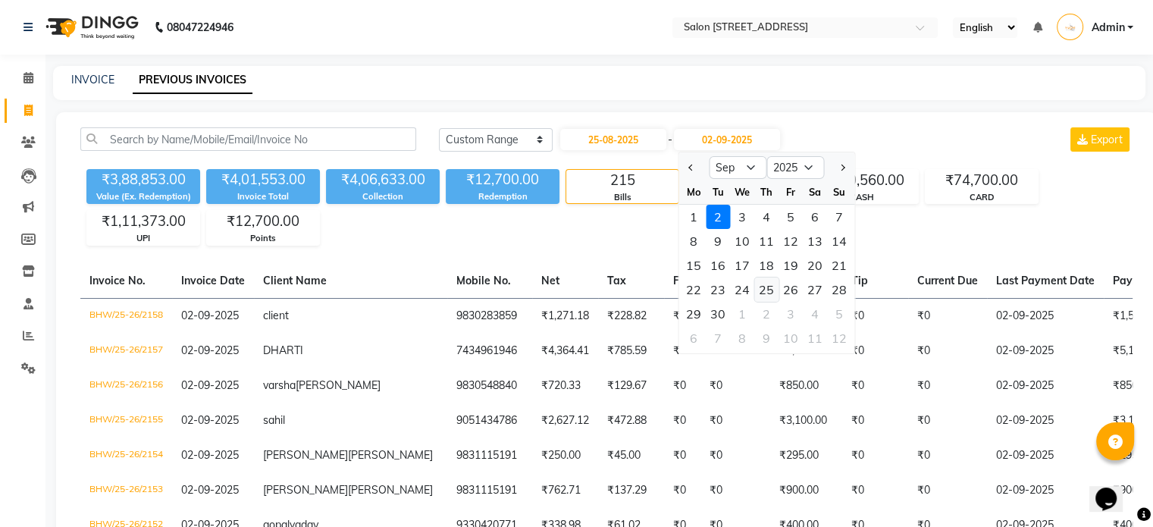
click at [764, 285] on div "25" at bounding box center [766, 289] width 24 height 24
type input "25-09-2025"
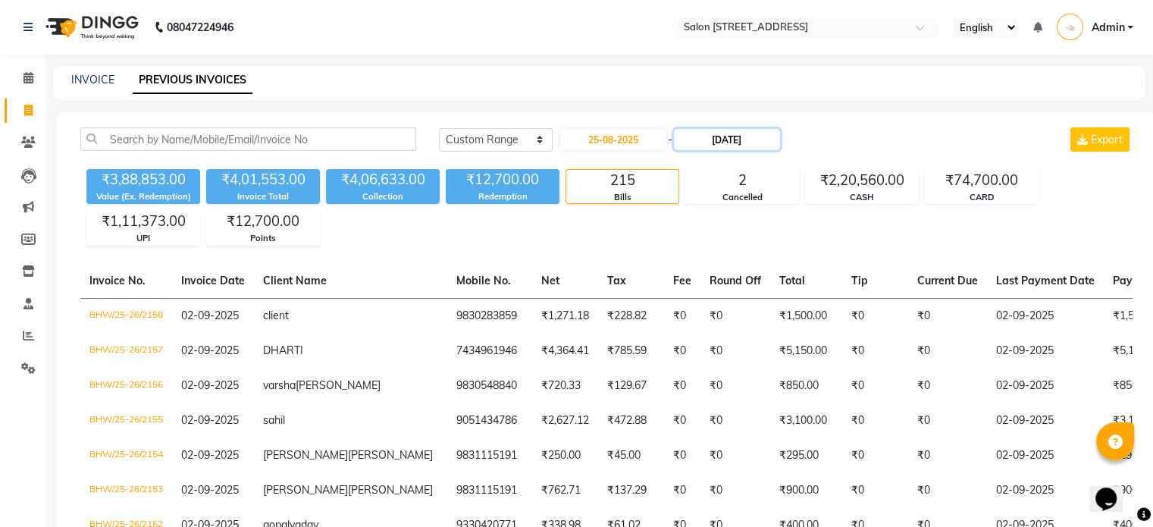
click at [746, 133] on input "25-09-2025" at bounding box center [727, 139] width 106 height 21
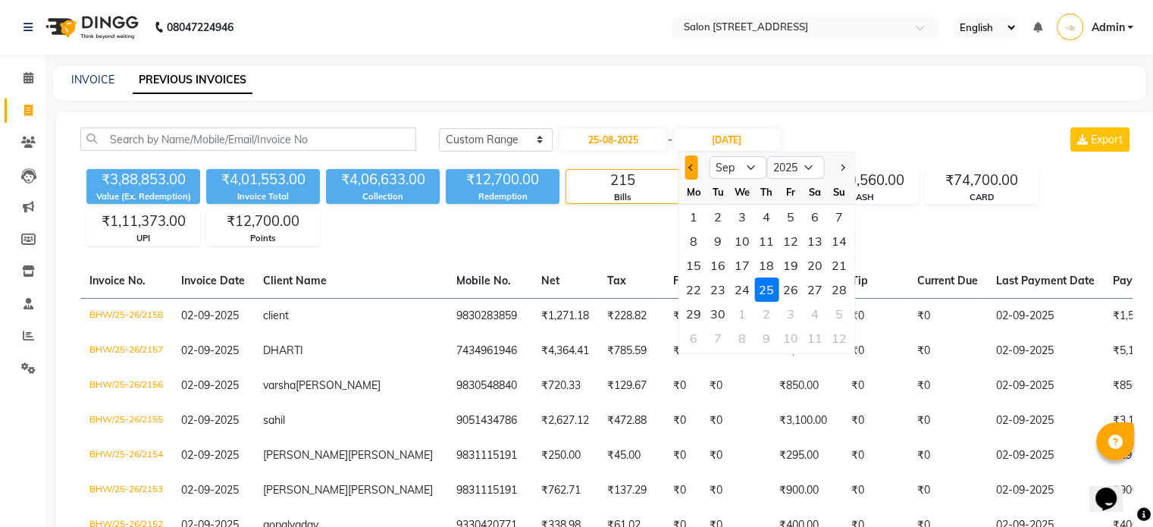
click at [688, 164] on button "Previous month" at bounding box center [690, 167] width 13 height 24
select select "8"
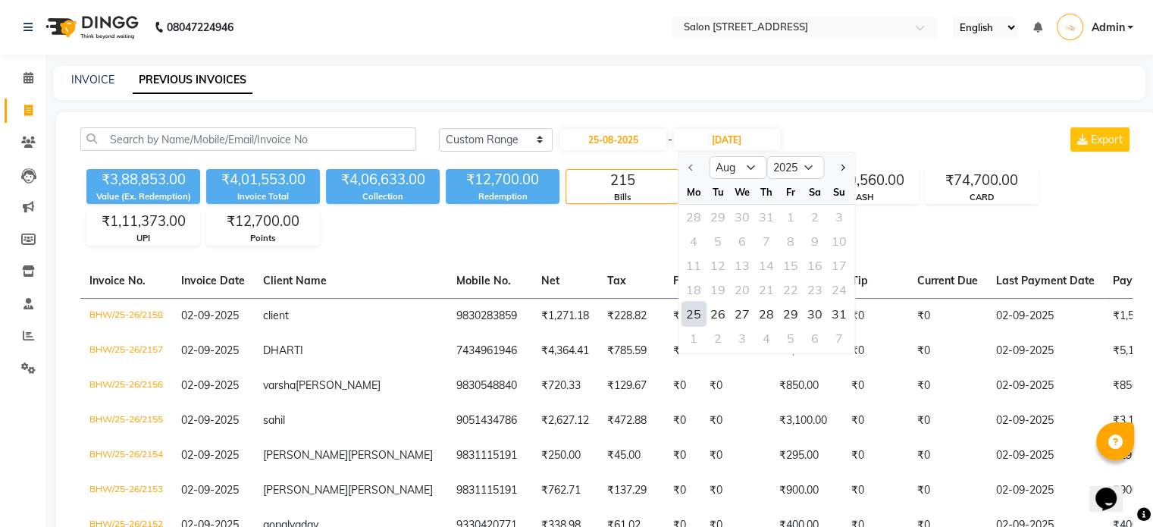
click at [690, 313] on div "25" at bounding box center [693, 314] width 24 height 24
type input "25-08-2025"
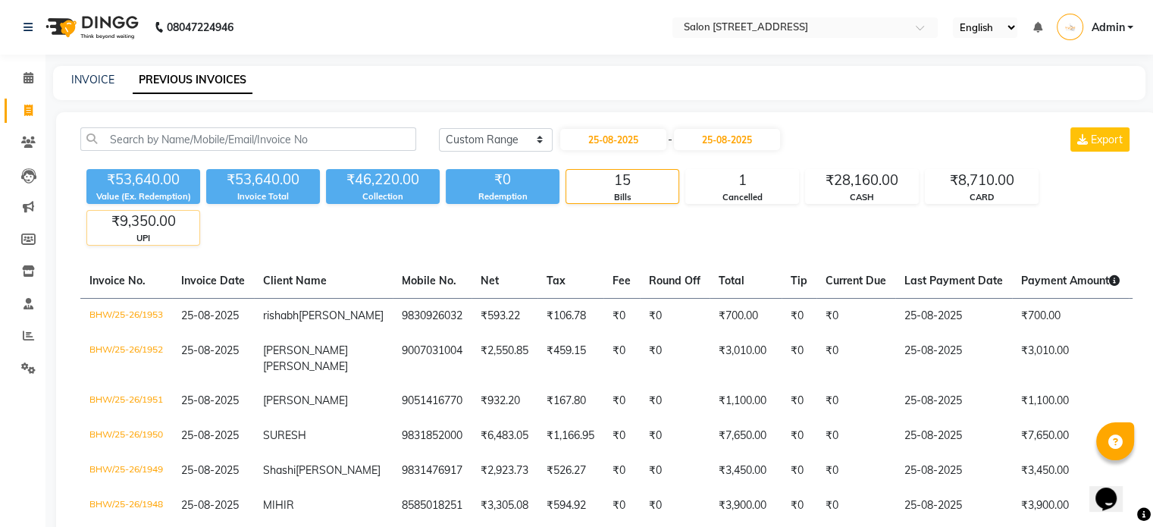
click at [150, 233] on div "UPI" at bounding box center [143, 238] width 112 height 13
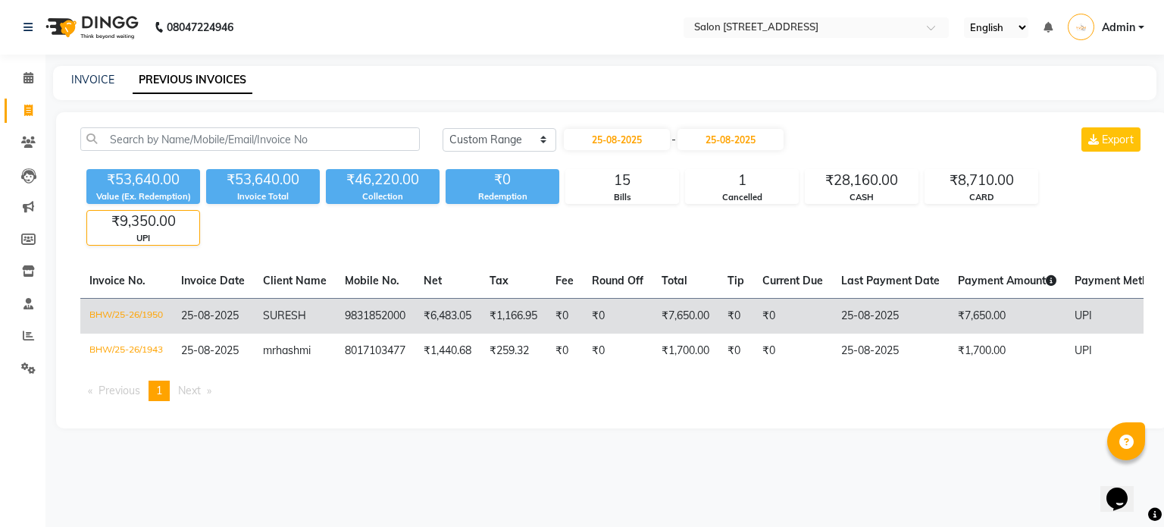
click at [1038, 321] on td "₹7,650.00" at bounding box center [1007, 316] width 117 height 36
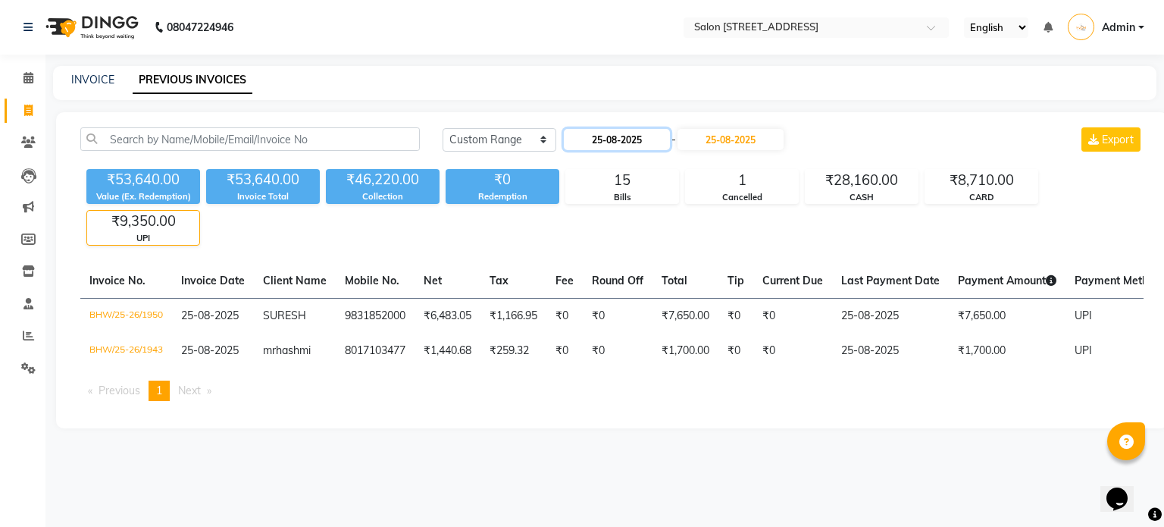
click at [627, 142] on input "25-08-2025" at bounding box center [617, 139] width 106 height 21
select select "8"
select select "2025"
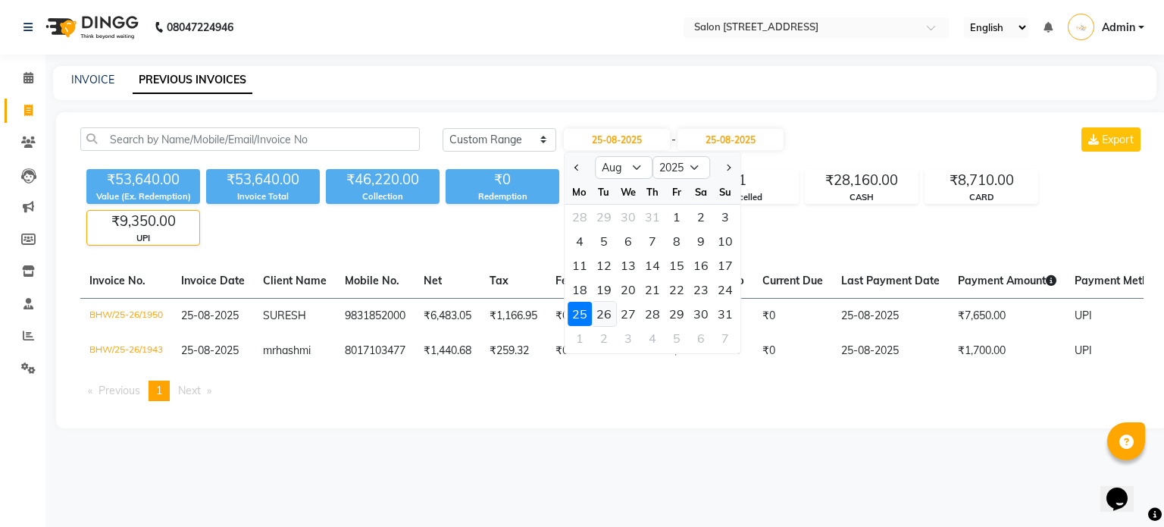
click at [600, 315] on div "26" at bounding box center [604, 314] width 24 height 24
type input "26-08-2025"
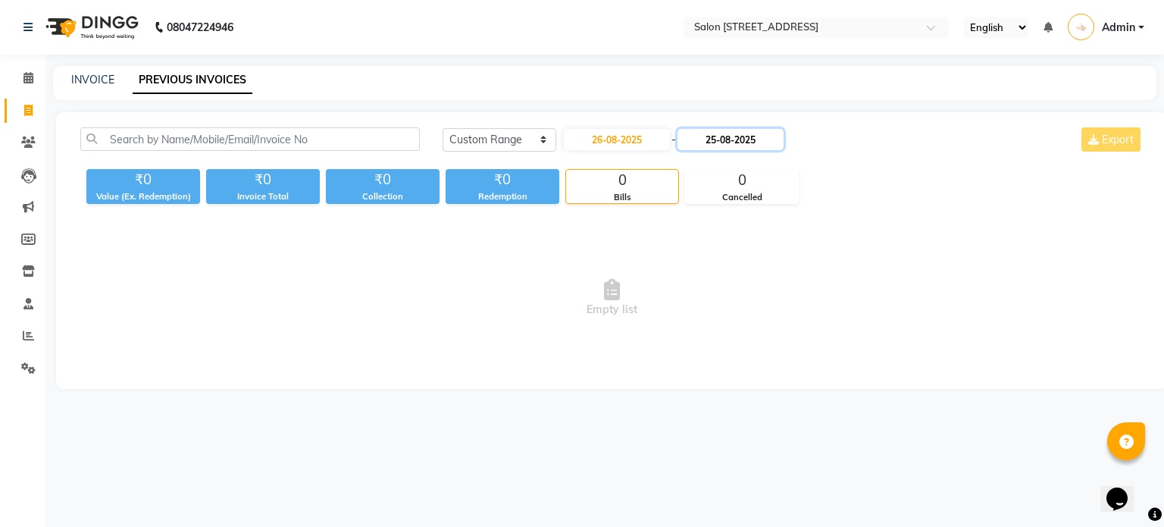
click at [752, 135] on input "25-08-2025" at bounding box center [731, 139] width 106 height 21
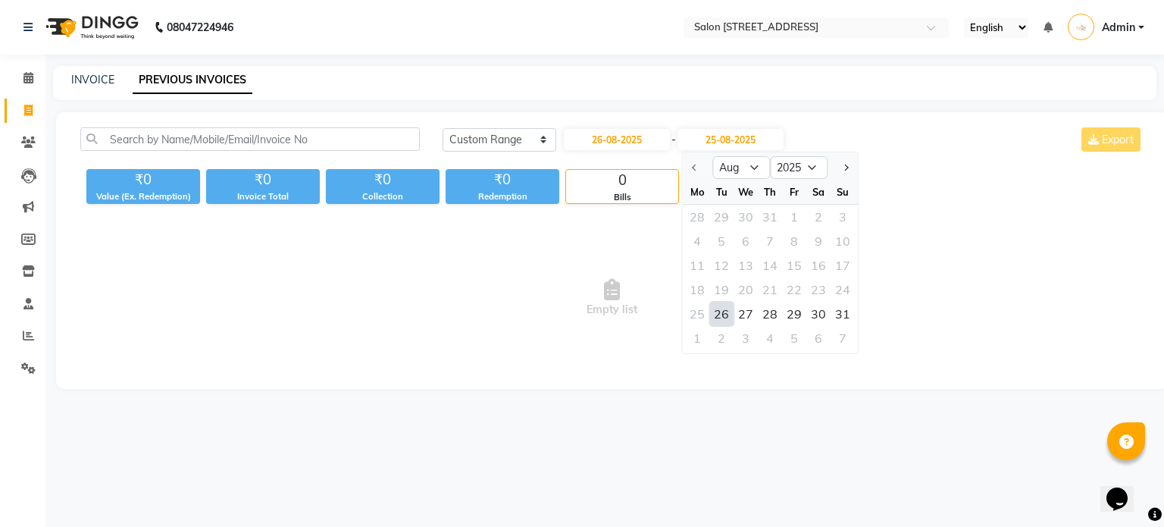
click at [721, 312] on div "26" at bounding box center [721, 314] width 24 height 24
type input "26-08-2025"
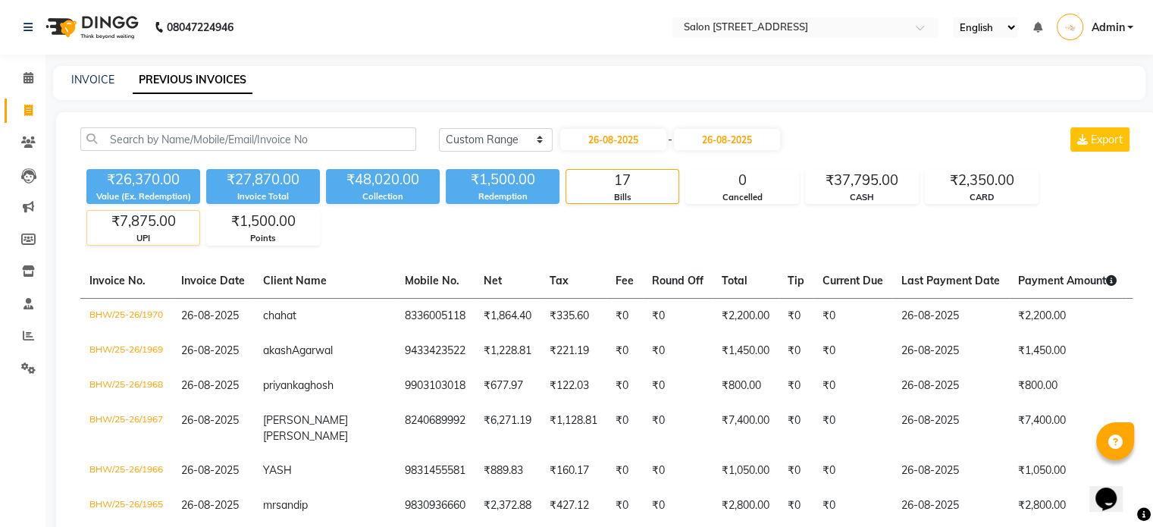
click at [163, 232] on div "UPI" at bounding box center [143, 238] width 112 height 13
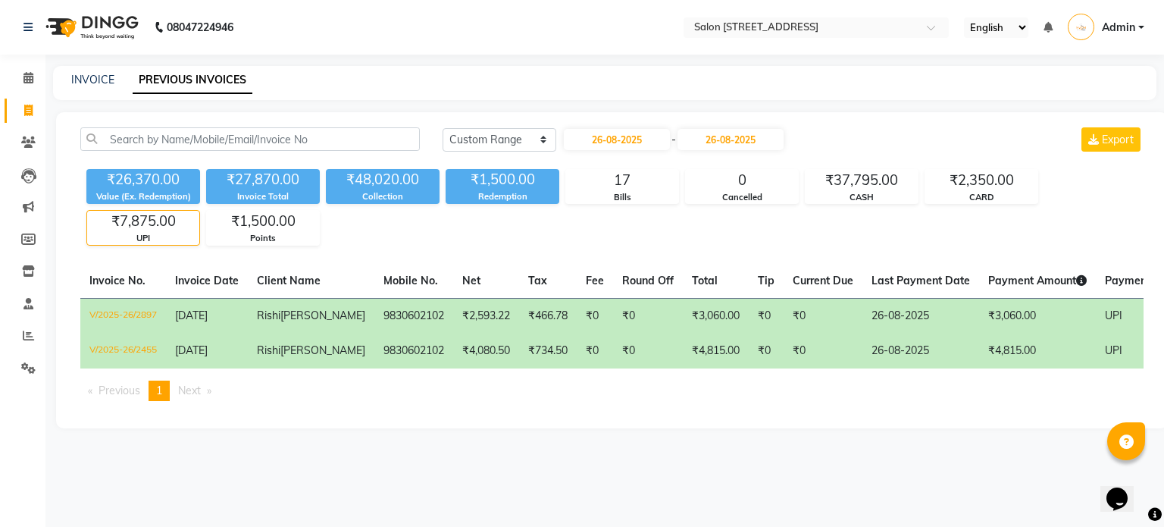
click at [163, 229] on div "₹7,875.00" at bounding box center [143, 221] width 112 height 21
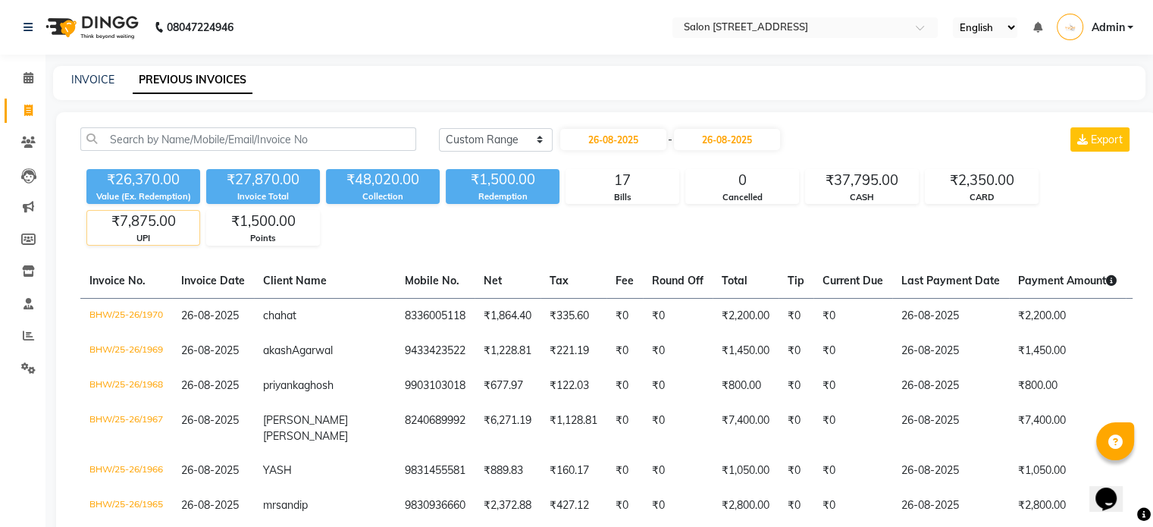
click at [153, 232] on div "UPI" at bounding box center [143, 238] width 112 height 13
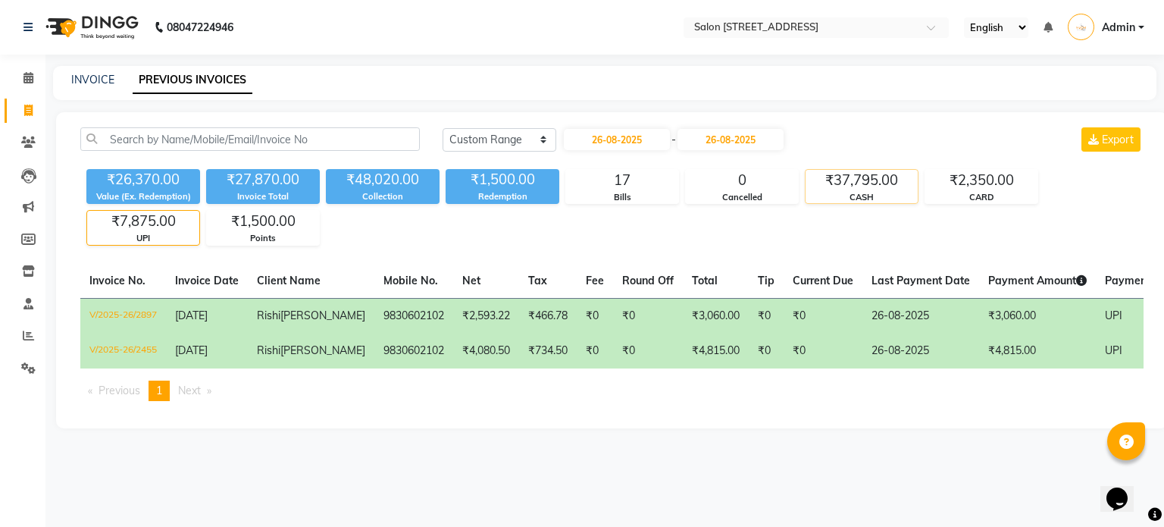
click at [881, 194] on div "CASH" at bounding box center [862, 197] width 112 height 13
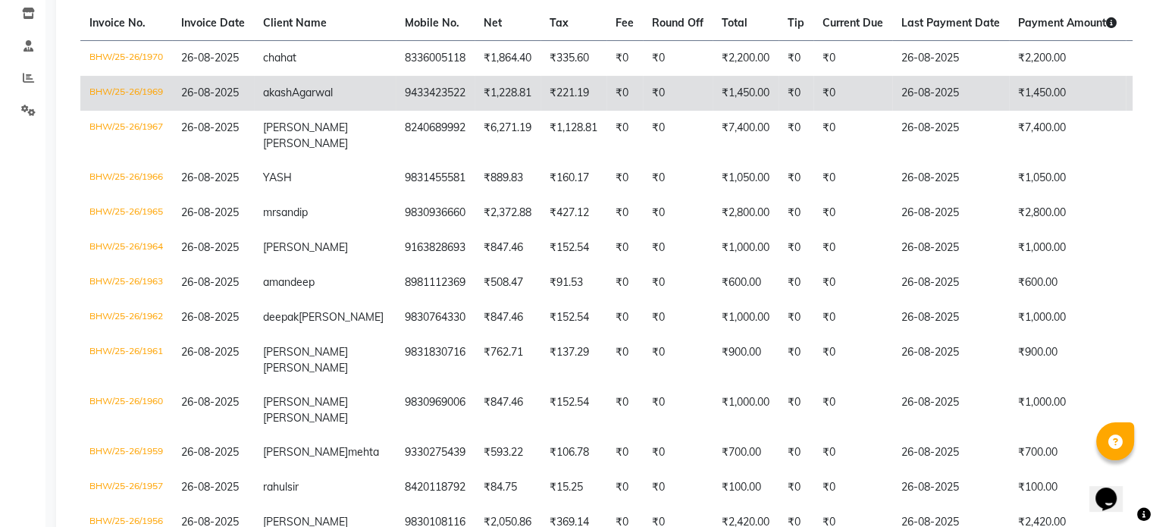
scroll to position [262, 0]
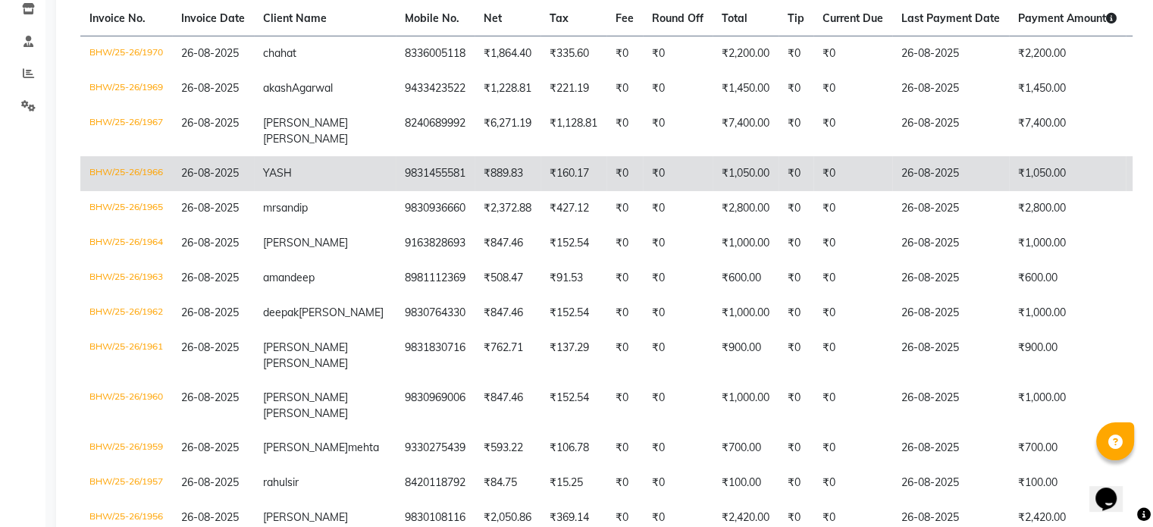
click at [540, 191] on td "₹160.17" at bounding box center [573, 173] width 66 height 35
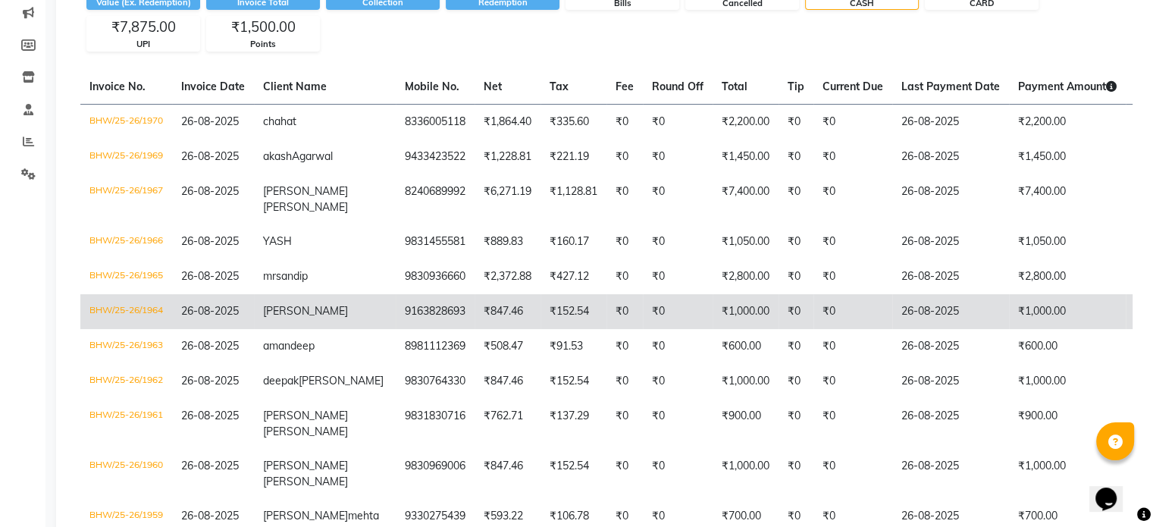
scroll to position [0, 0]
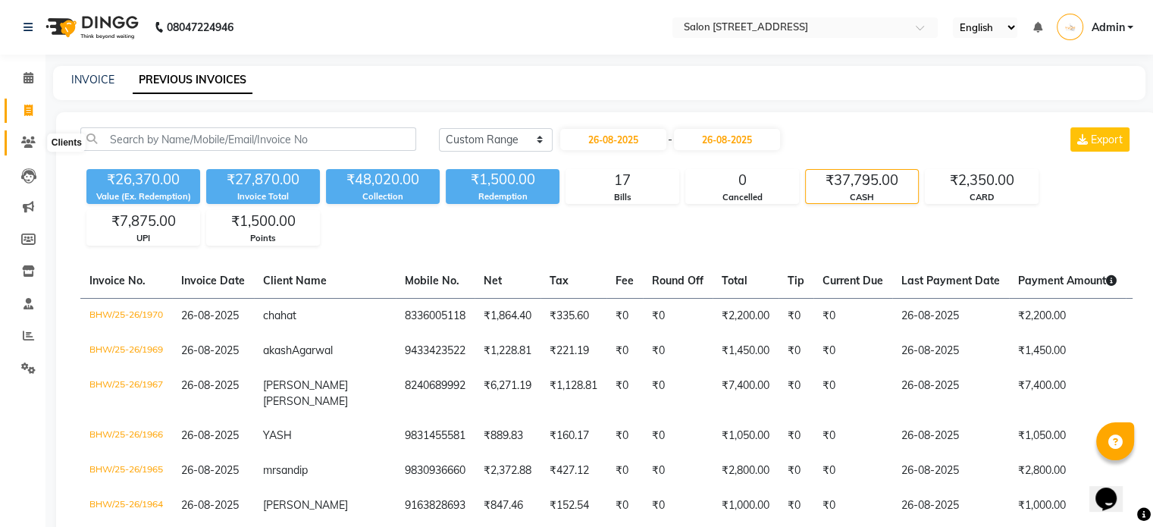
click at [32, 145] on icon at bounding box center [28, 141] width 14 height 11
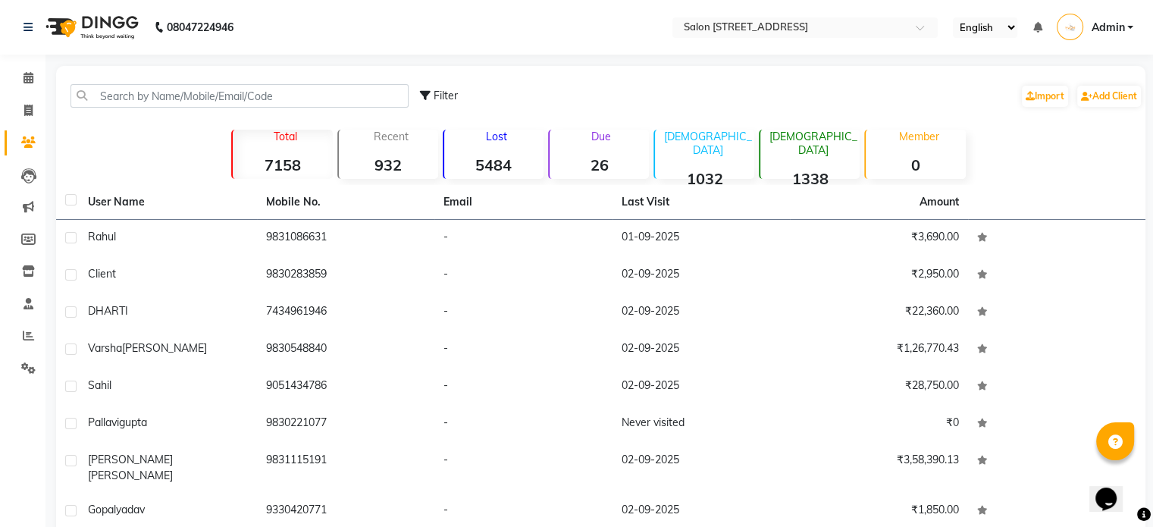
click at [603, 133] on p "Due" at bounding box center [601, 137] width 96 height 14
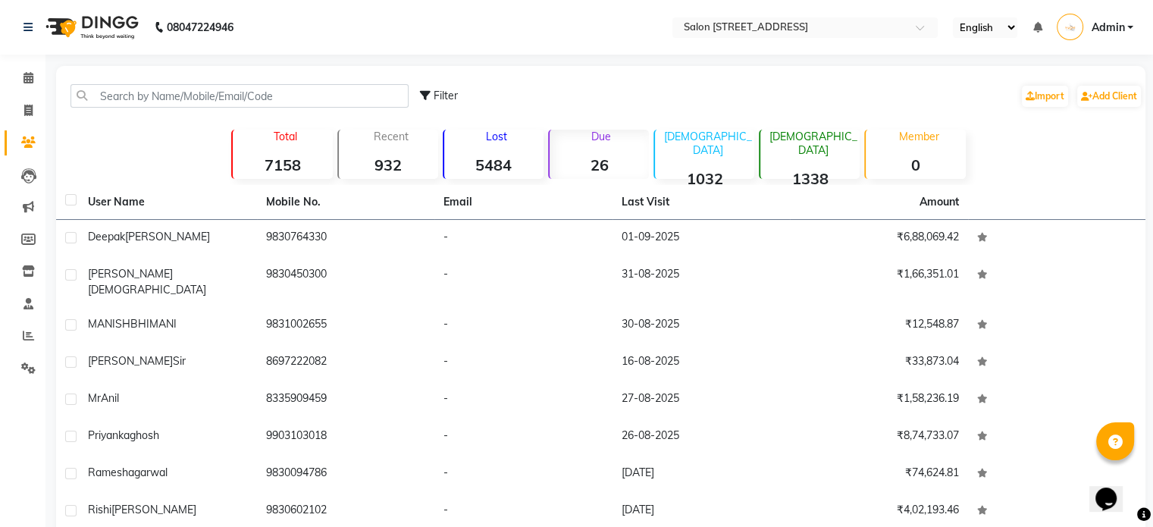
click at [599, 136] on p "Due" at bounding box center [601, 137] width 96 height 14
click at [600, 140] on p "Due" at bounding box center [601, 137] width 96 height 14
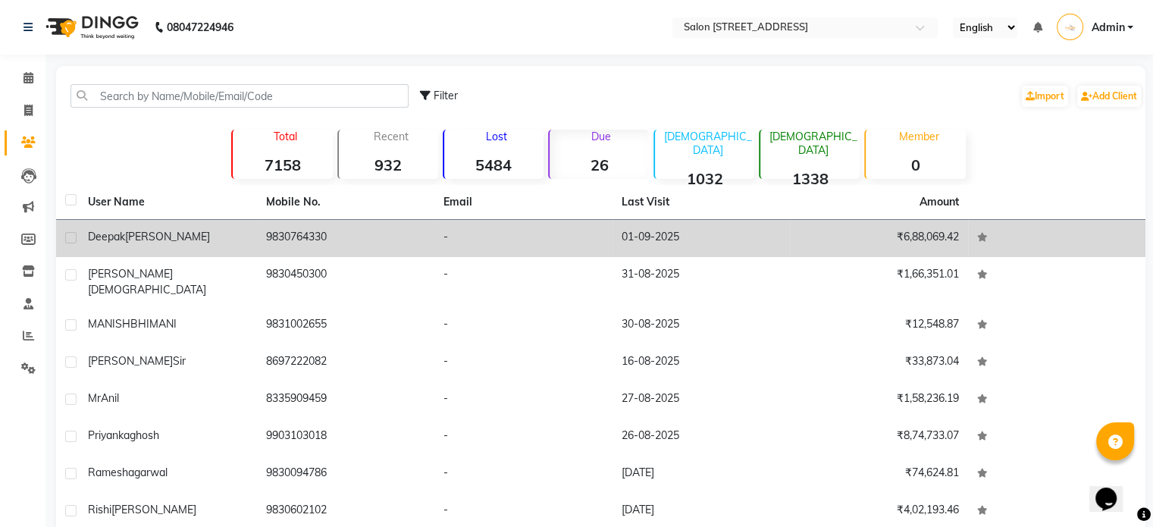
click at [272, 245] on td "9830764330" at bounding box center [346, 238] width 178 height 37
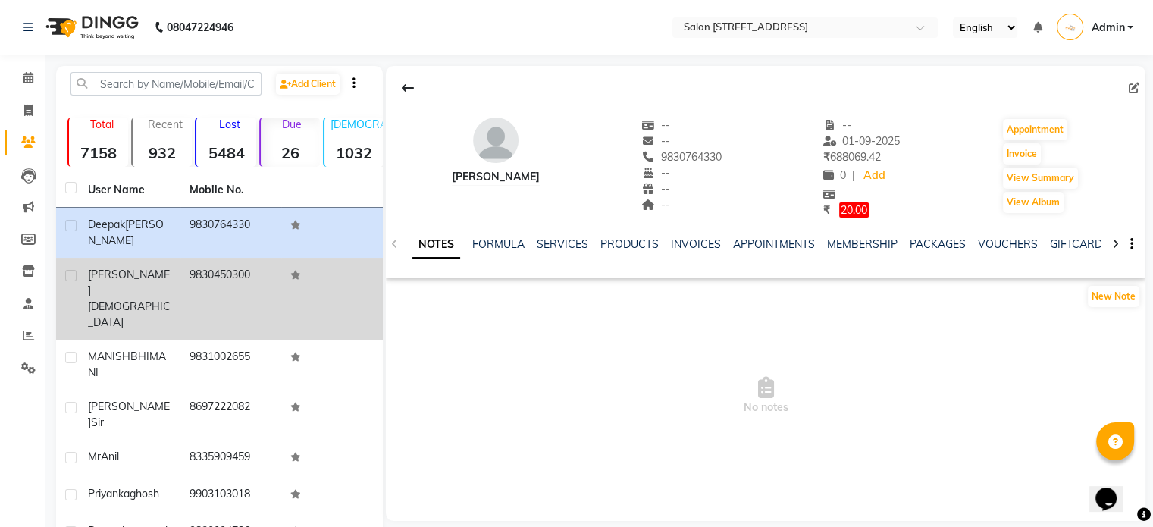
click at [191, 272] on td "9830450300" at bounding box center [231, 299] width 102 height 82
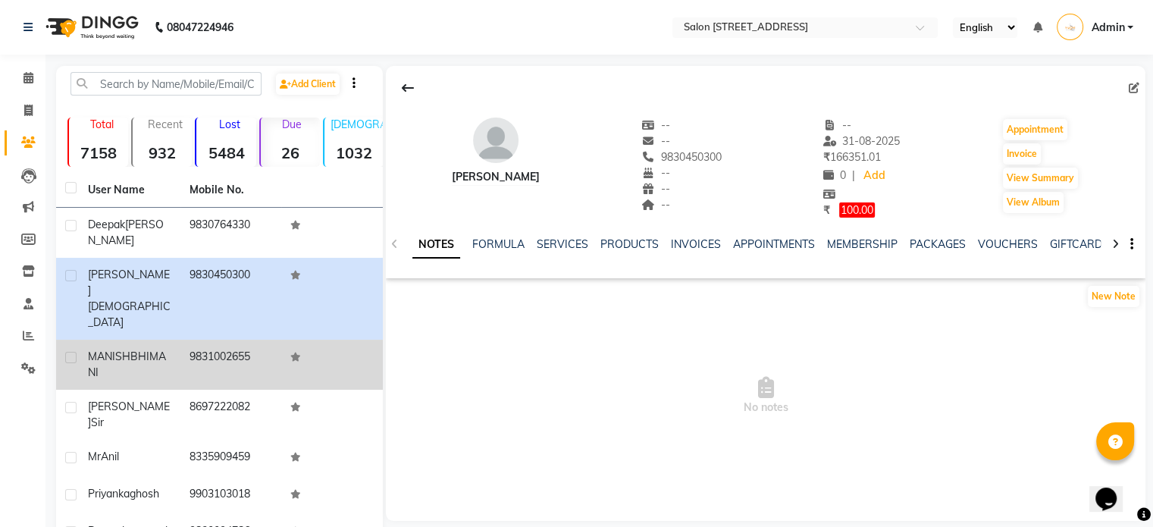
click at [171, 340] on td "MANISH BHIMANI" at bounding box center [130, 365] width 102 height 50
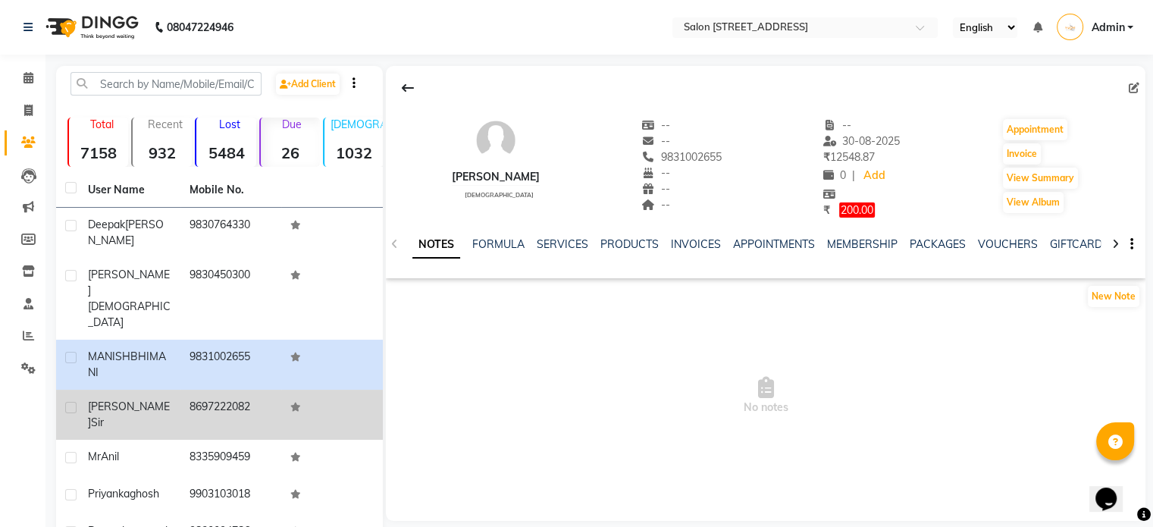
click at [130, 390] on td "shashank sir" at bounding box center [130, 415] width 102 height 50
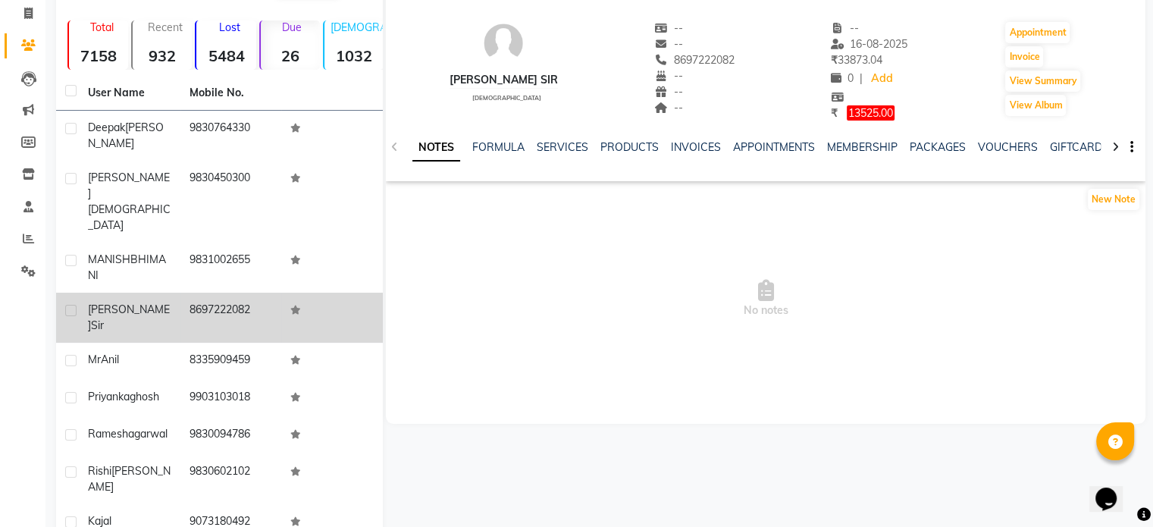
scroll to position [100, 0]
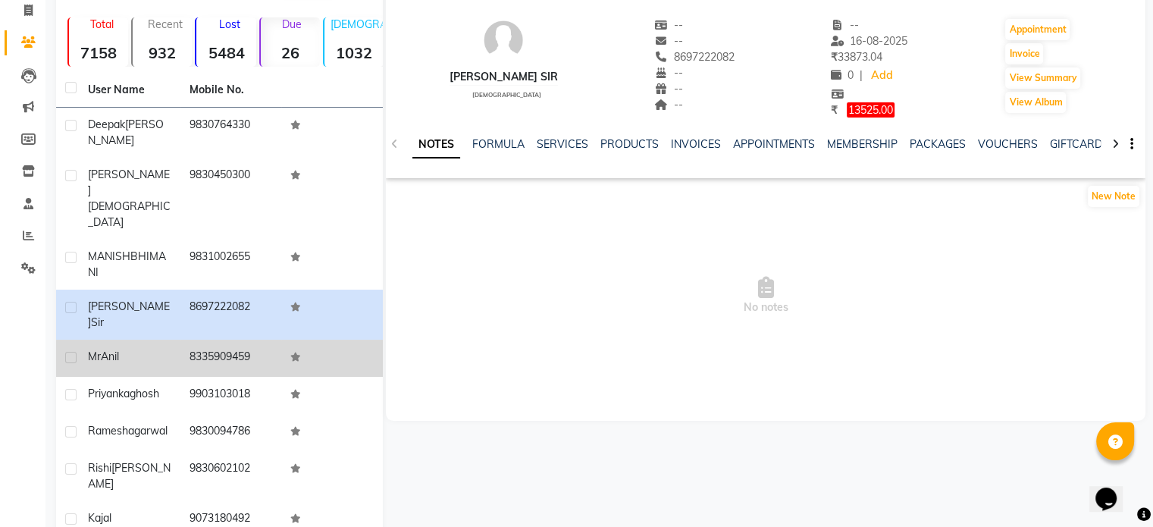
click at [133, 349] on div "Mr Anil" at bounding box center [129, 357] width 83 height 16
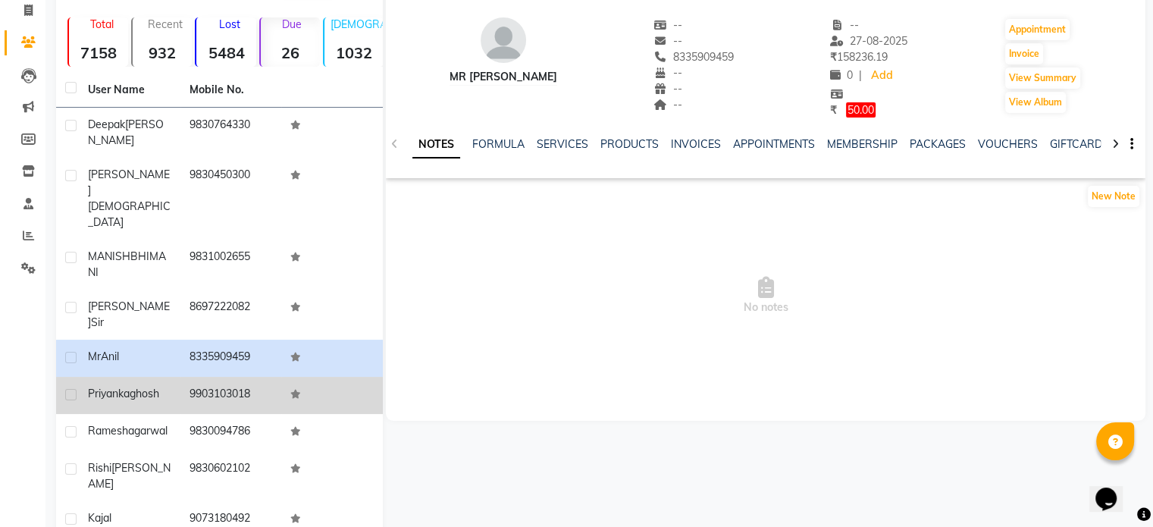
click at [127, 387] on span "priyanka" at bounding box center [109, 394] width 42 height 14
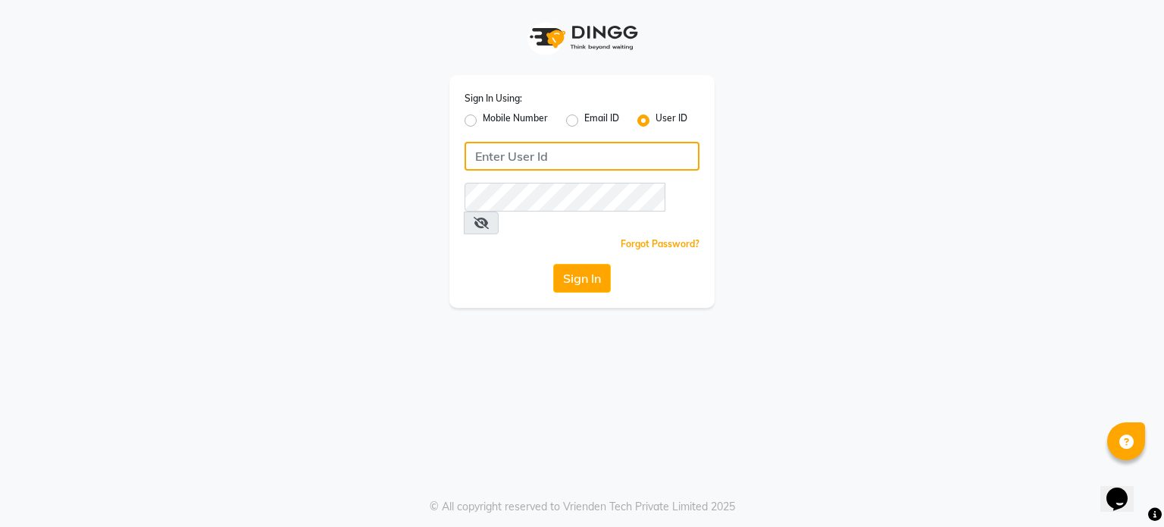
type input "salon82"
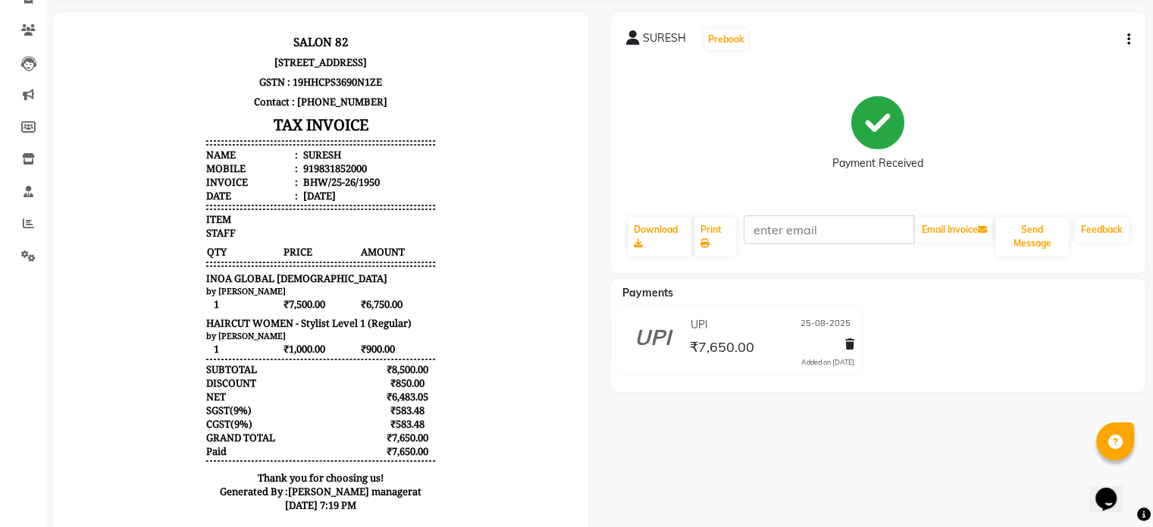
scroll to position [117, 0]
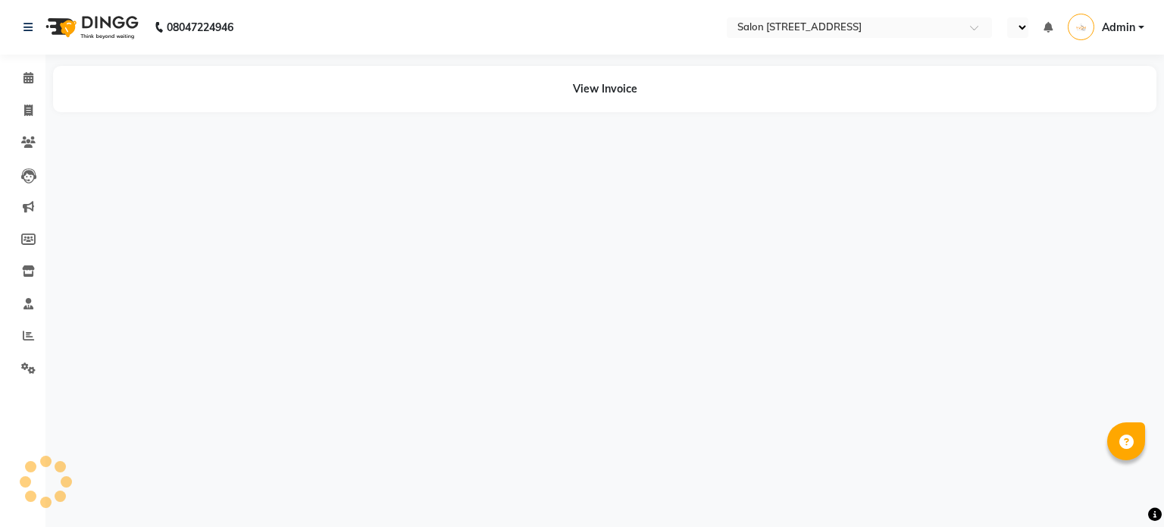
select select "en"
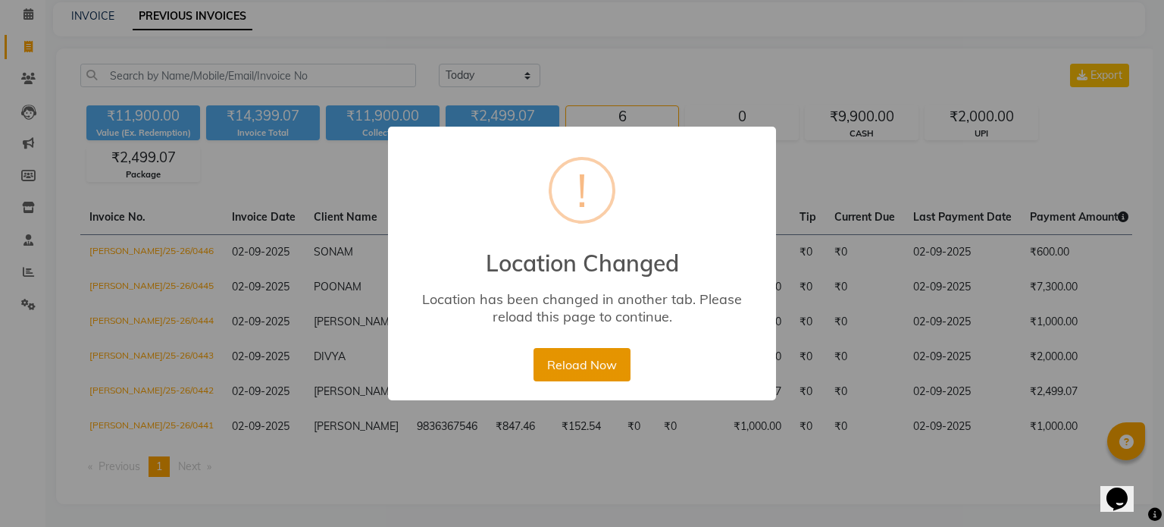
scroll to position [90, 0]
click at [589, 372] on button "Reload Now" at bounding box center [582, 364] width 96 height 33
